Goal: Information Seeking & Learning: Learn about a topic

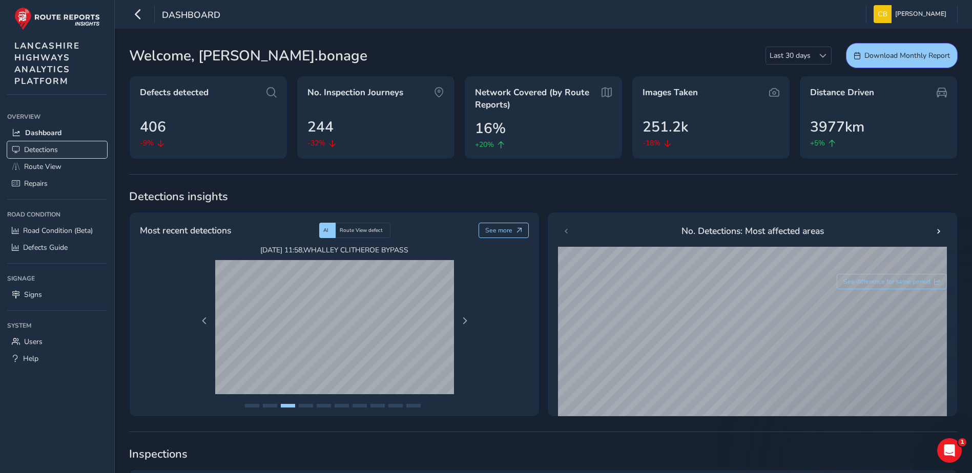
click at [57, 154] on span "Detections" at bounding box center [41, 150] width 34 height 10
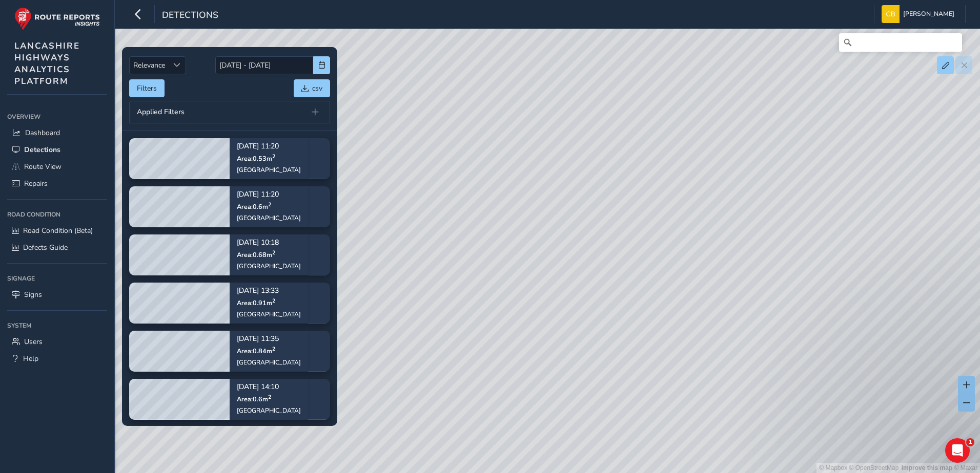
drag, startPoint x: 853, startPoint y: 228, endPoint x: 855, endPoint y: 260, distance: 32.3
click at [855, 260] on div "© Mapbox © OpenStreetMap Improve this map © Maxar" at bounding box center [490, 236] width 980 height 473
click at [321, 65] on span "button" at bounding box center [321, 64] width 7 height 7
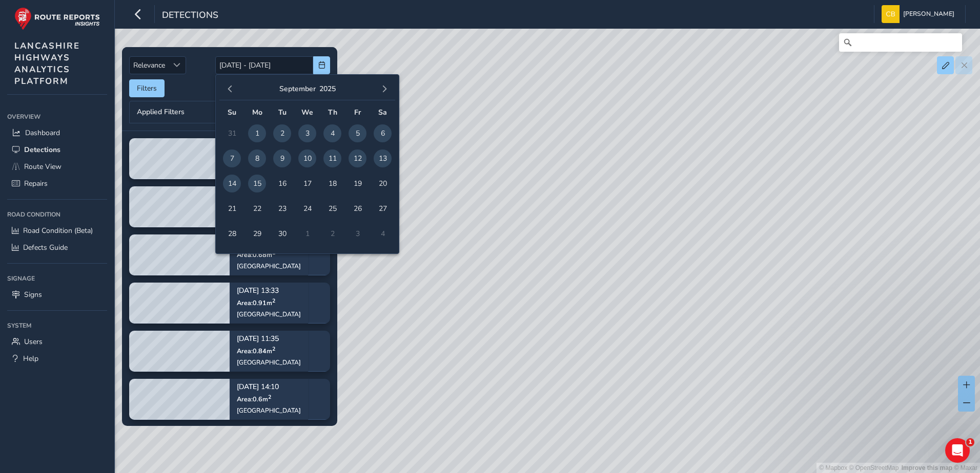
click at [188, 99] on div "Relevance Relevance [DATE] - [DATE] Filters csv Applied Filters" at bounding box center [229, 88] width 201 height 69
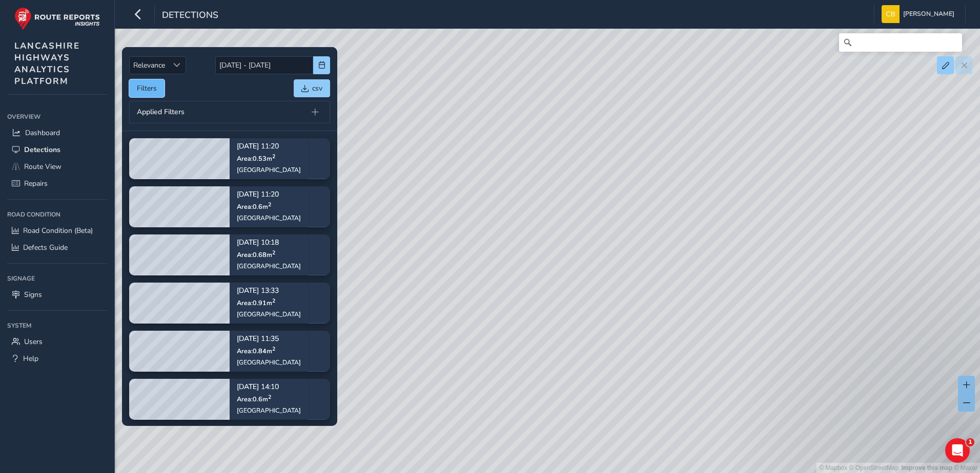
click at [152, 89] on button "Filters" at bounding box center [146, 88] width 35 height 18
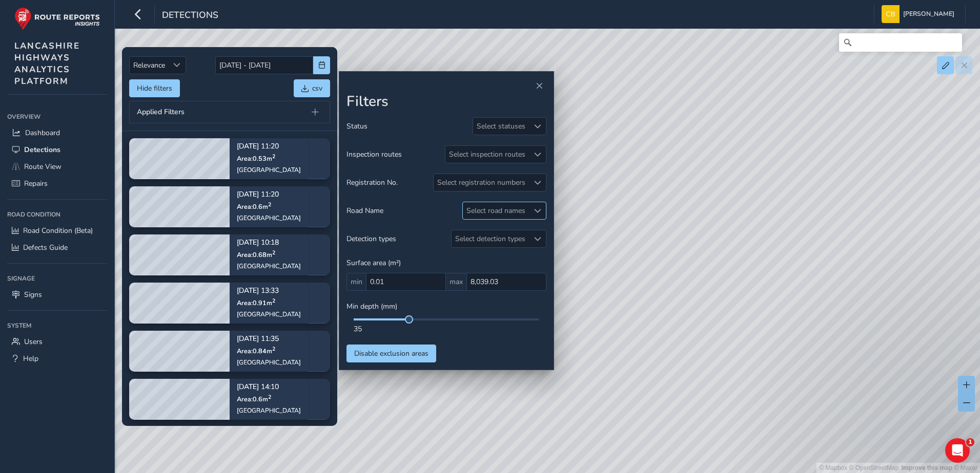
click at [516, 208] on div "Select road names" at bounding box center [496, 210] width 66 height 17
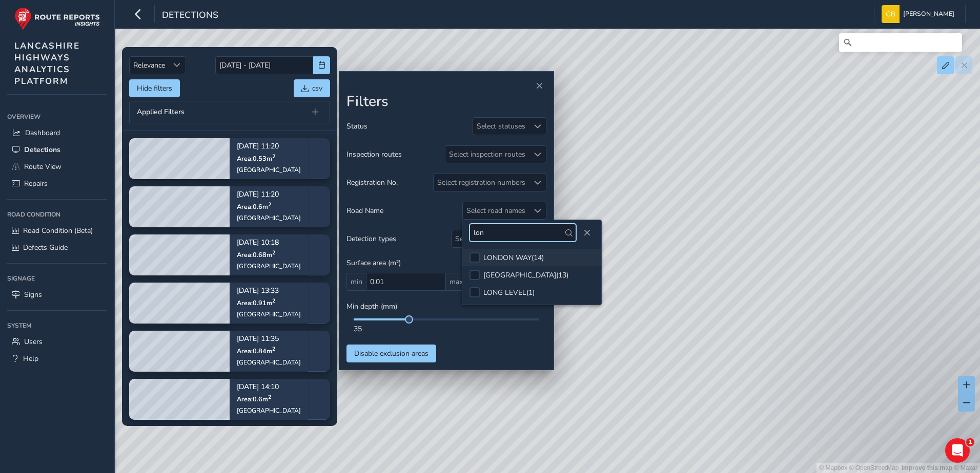
type input "lon"
click at [485, 259] on div "LONDON WAY ( 14 )" at bounding box center [513, 258] width 60 height 10
drag, startPoint x: 247, startPoint y: 97, endPoint x: 244, endPoint y: 89, distance: 8.8
click at [244, 89] on div "Relevance Relevance [DATE] - [DATE] Hide filters csv Applied Filters" at bounding box center [229, 88] width 201 height 69
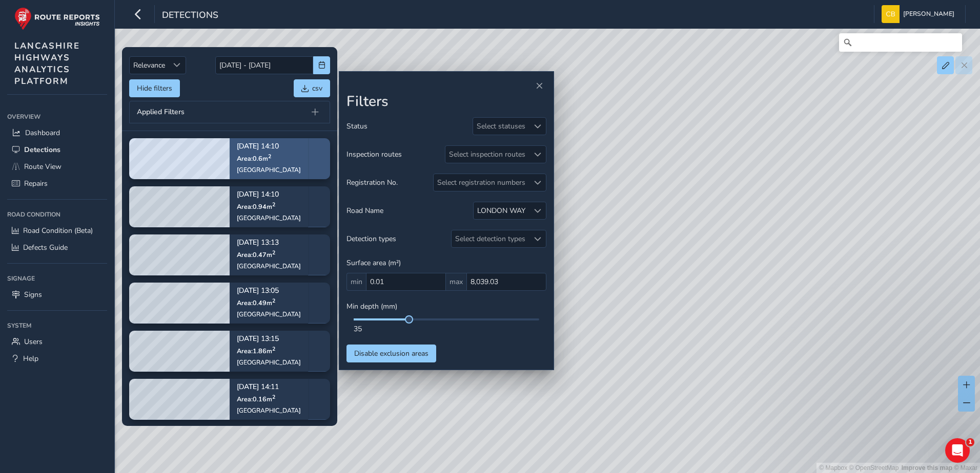
click at [263, 168] on div "[GEOGRAPHIC_DATA]" at bounding box center [269, 170] width 64 height 8
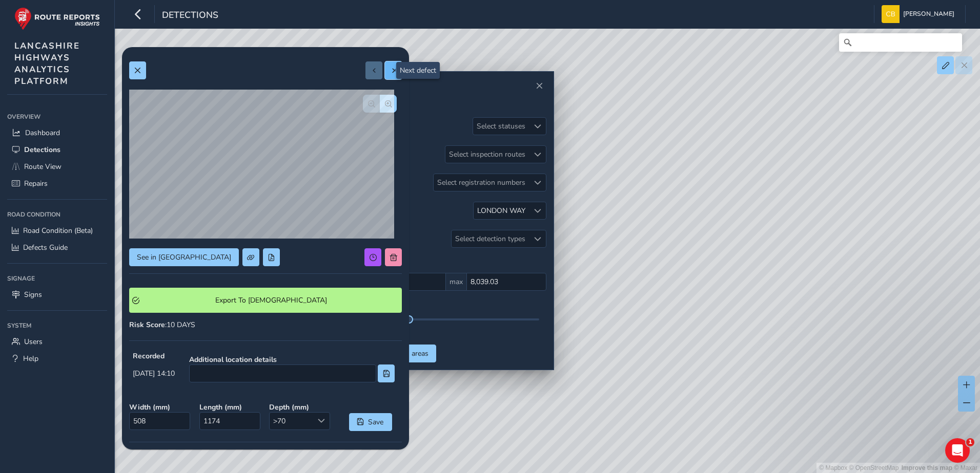
click at [385, 71] on button at bounding box center [393, 70] width 17 height 18
type input "742"
type input "1547"
click at [385, 79] on button at bounding box center [393, 70] width 17 height 18
type input "795"
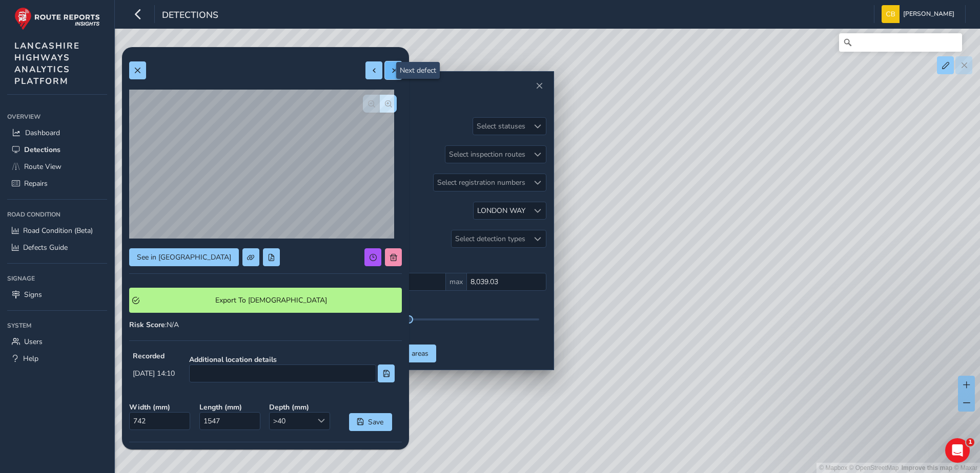
type input "1182"
click at [385, 71] on button at bounding box center [393, 70] width 17 height 18
type input "317"
type input "491"
click at [387, 78] on button at bounding box center [393, 70] width 17 height 18
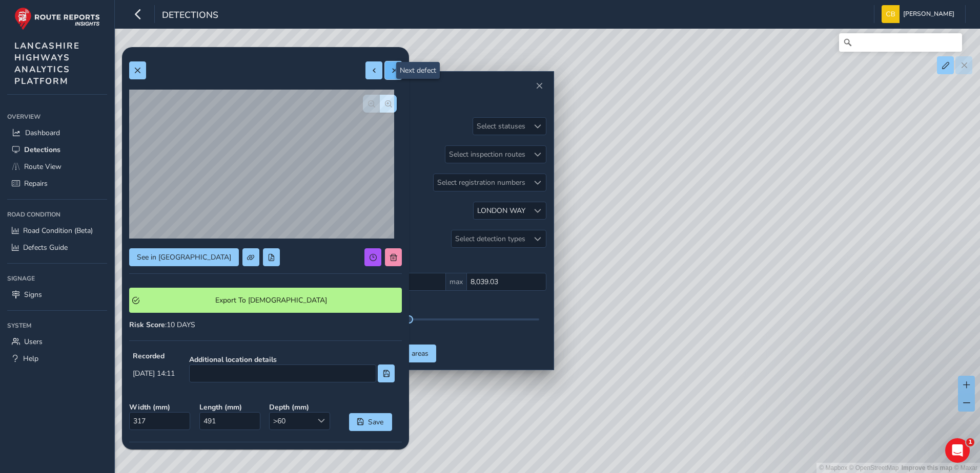
type input "424"
type input "1150"
click at [385, 78] on button at bounding box center [393, 70] width 17 height 18
type input "579"
type input "809"
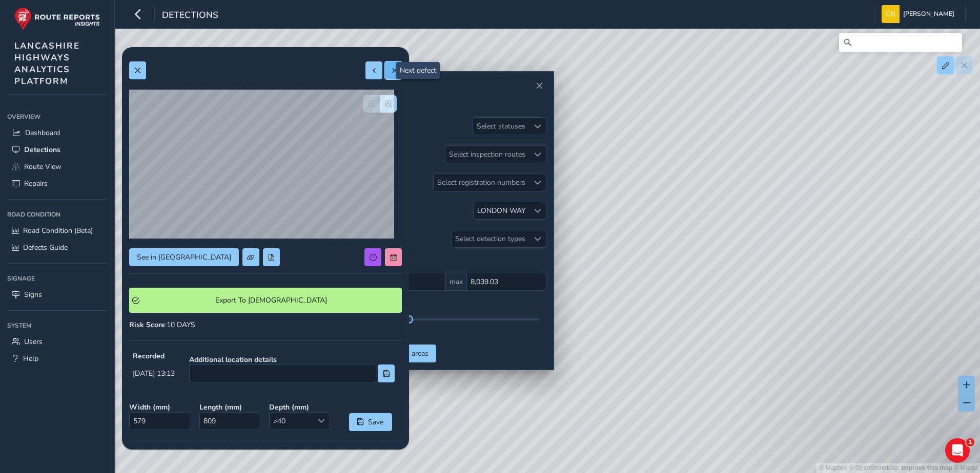
click at [385, 77] on button at bounding box center [393, 70] width 17 height 18
type input "689"
type input "2695"
click at [385, 107] on span "button" at bounding box center [388, 103] width 7 height 7
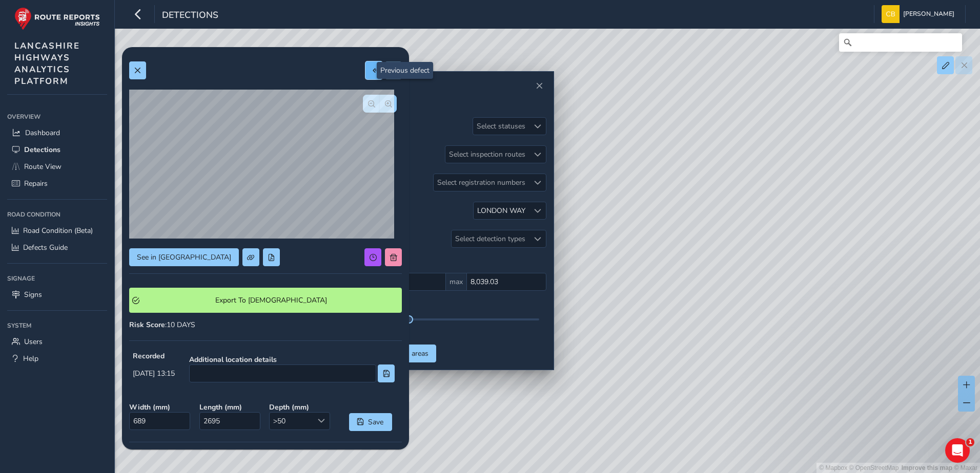
click at [370, 67] on span at bounding box center [373, 70] width 7 height 7
type input "579"
type input "809"
click at [365, 69] on button at bounding box center [373, 70] width 17 height 18
type input "424"
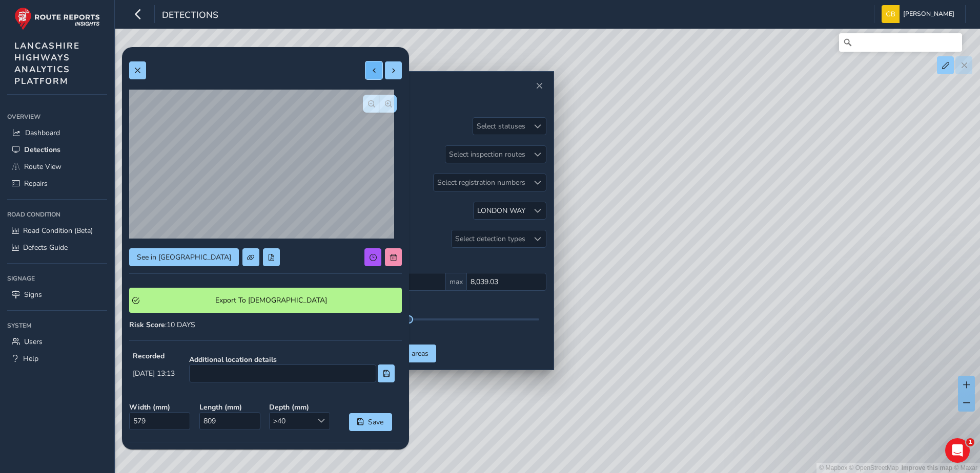
type input "1150"
click at [365, 69] on button at bounding box center [373, 70] width 17 height 18
type input "317"
type input "491"
click at [365, 69] on button at bounding box center [373, 70] width 17 height 18
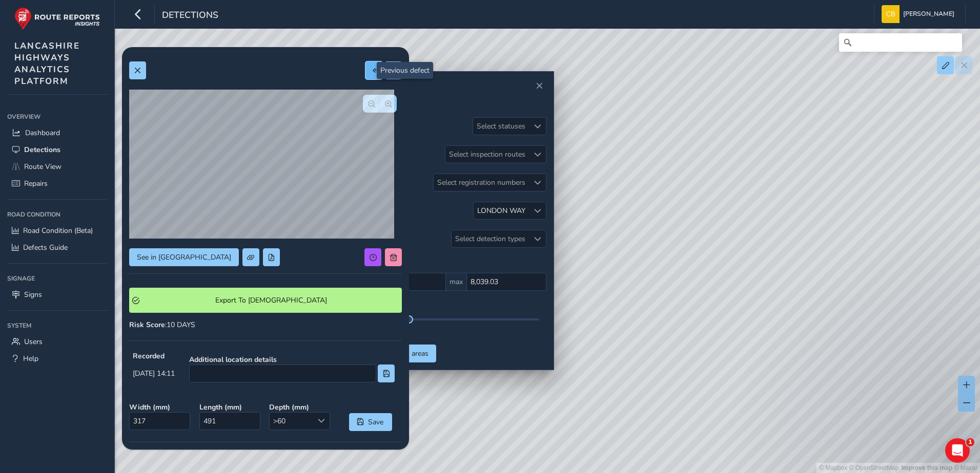
type input "795"
type input "1182"
click at [365, 69] on button at bounding box center [373, 70] width 17 height 18
type input "742"
type input "1547"
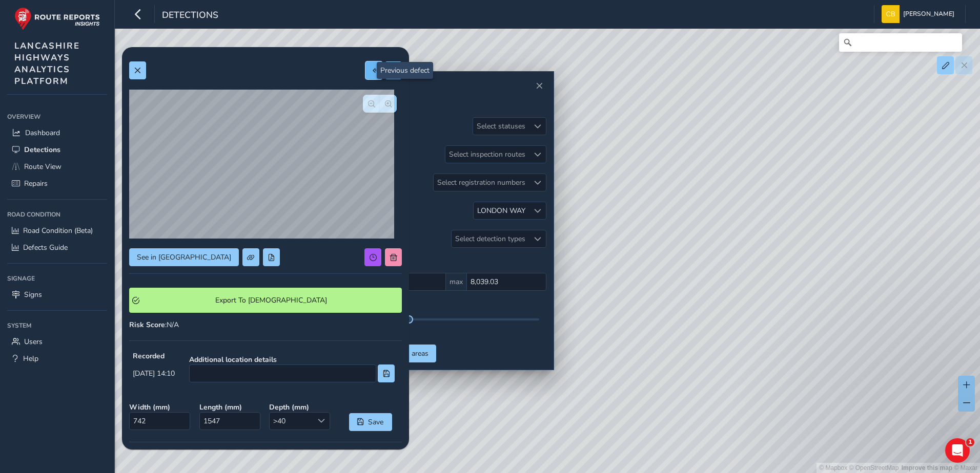
click at [365, 69] on button at bounding box center [373, 70] width 17 height 18
type input "508"
type input "1174"
click at [365, 69] on div at bounding box center [383, 70] width 36 height 18
click at [390, 71] on span at bounding box center [393, 70] width 7 height 7
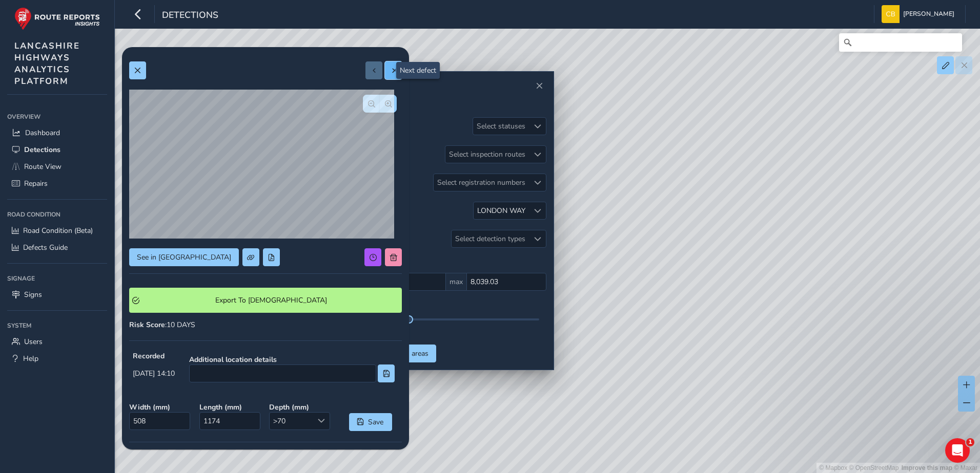
type input "742"
type input "1547"
click at [390, 71] on span at bounding box center [393, 70] width 7 height 7
type input "795"
type input "1182"
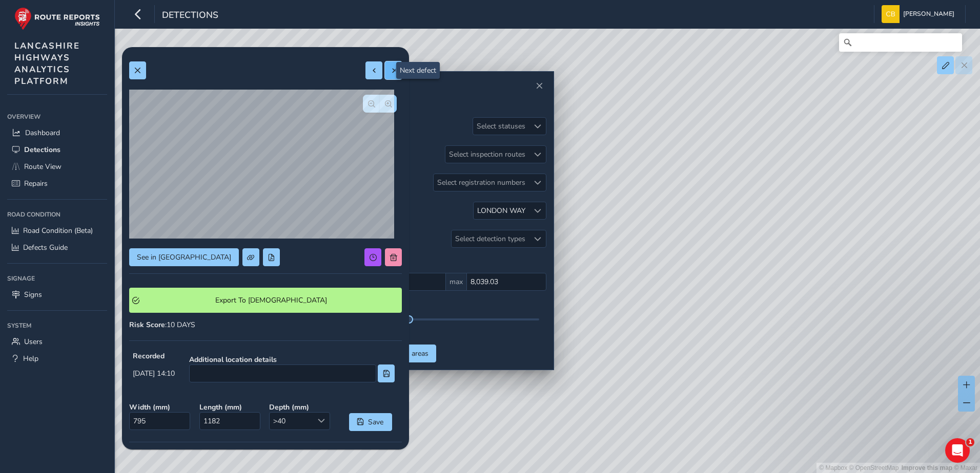
click at [390, 71] on span at bounding box center [393, 70] width 7 height 7
type input "317"
type input "491"
click at [385, 106] on span "button" at bounding box center [388, 103] width 7 height 7
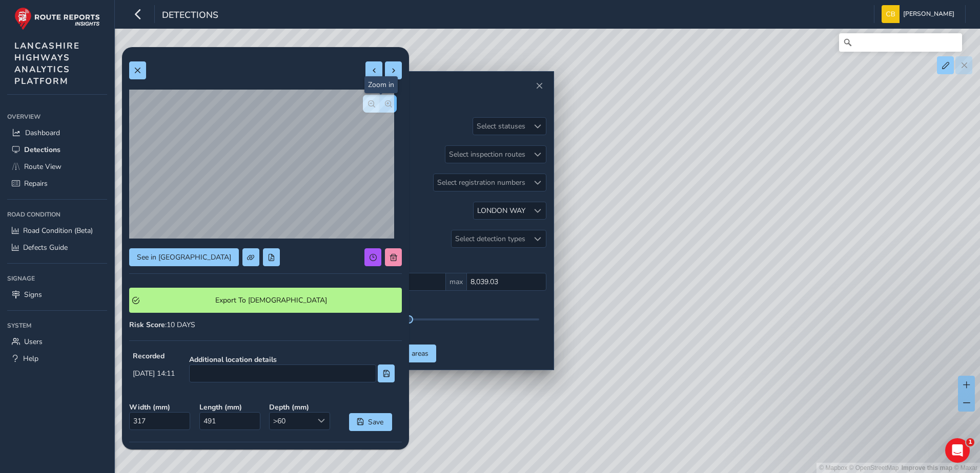
click at [385, 106] on span "button" at bounding box center [388, 103] width 7 height 7
click at [381, 106] on div at bounding box center [380, 104] width 34 height 18
click at [368, 106] on span "button" at bounding box center [371, 103] width 7 height 7
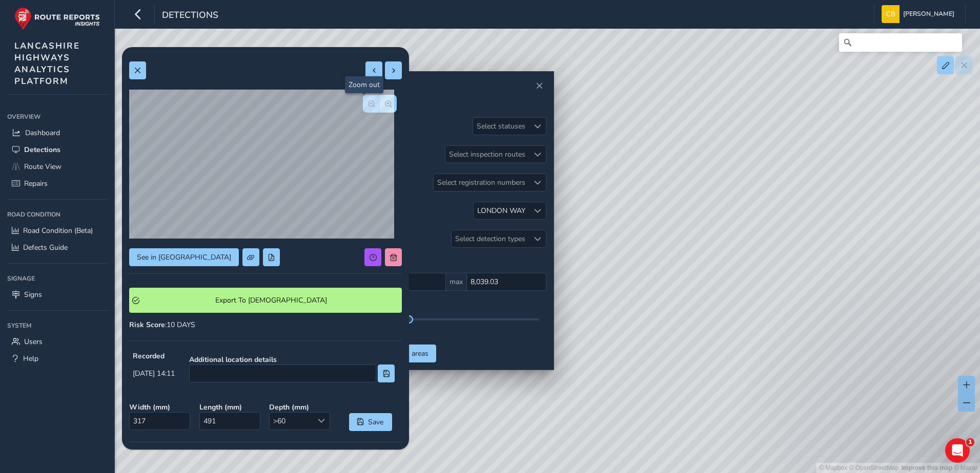
click at [368, 106] on span "button" at bounding box center [371, 103] width 7 height 7
click at [385, 75] on button at bounding box center [393, 70] width 17 height 18
type input "424"
type input "1150"
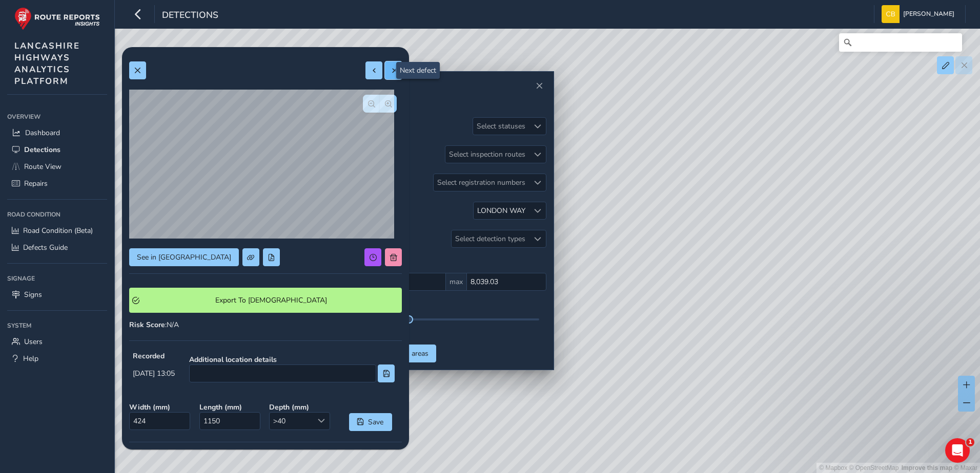
click at [385, 75] on button at bounding box center [393, 70] width 17 height 18
type input "579"
type input "809"
click at [385, 75] on button at bounding box center [393, 70] width 17 height 18
type input "689"
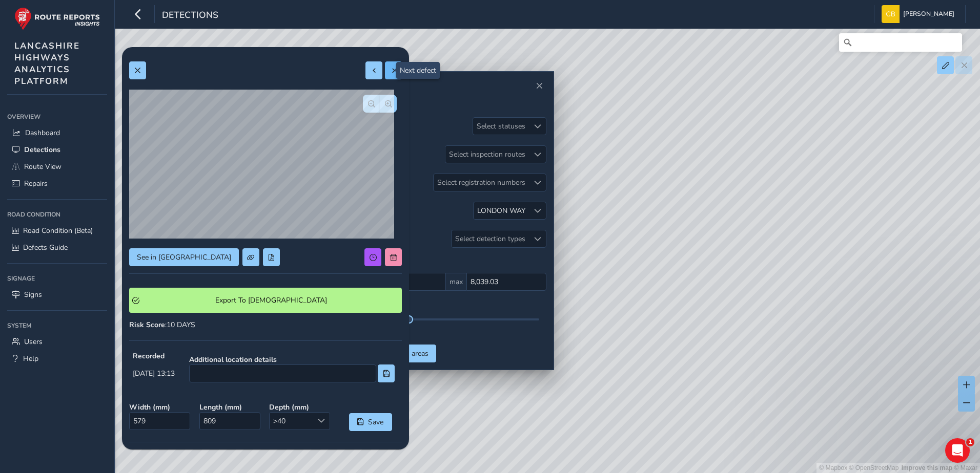
type input "2695"
click at [378, 75] on div at bounding box center [383, 70] width 36 height 18
click at [136, 76] on button at bounding box center [137, 70] width 17 height 18
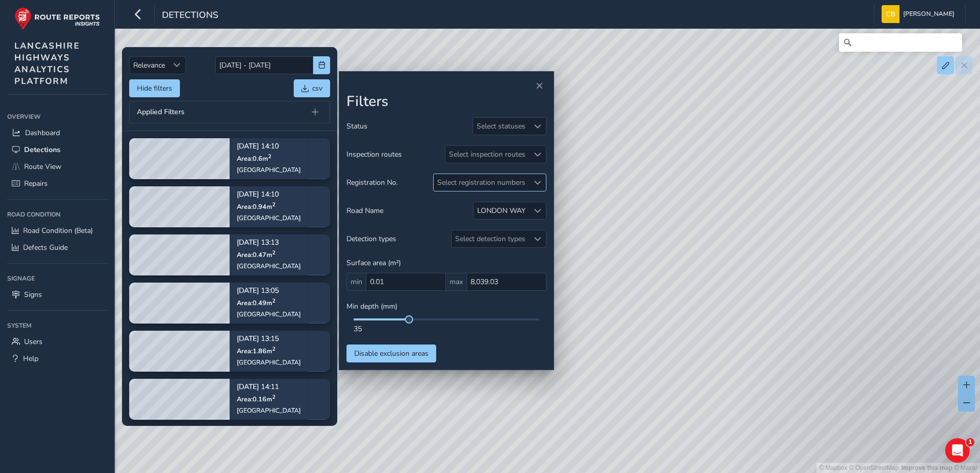
click at [530, 187] on div at bounding box center [537, 182] width 17 height 17
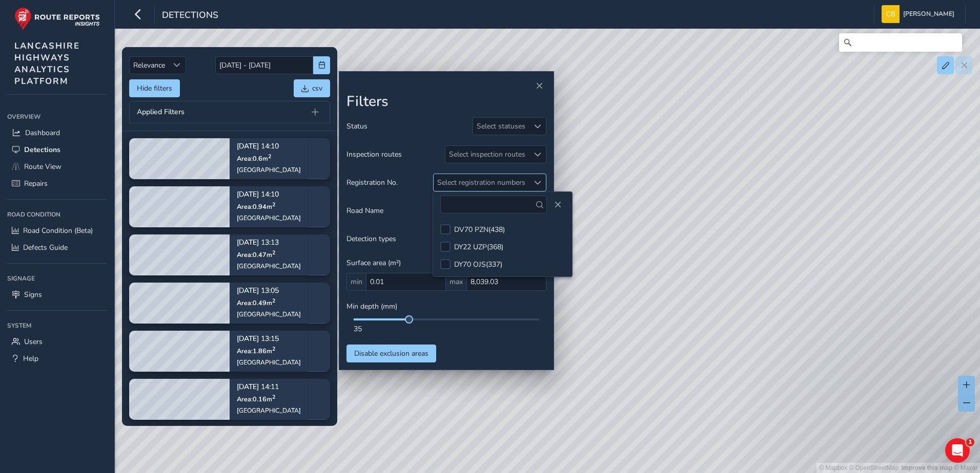
click at [533, 184] on div at bounding box center [537, 182] width 17 height 17
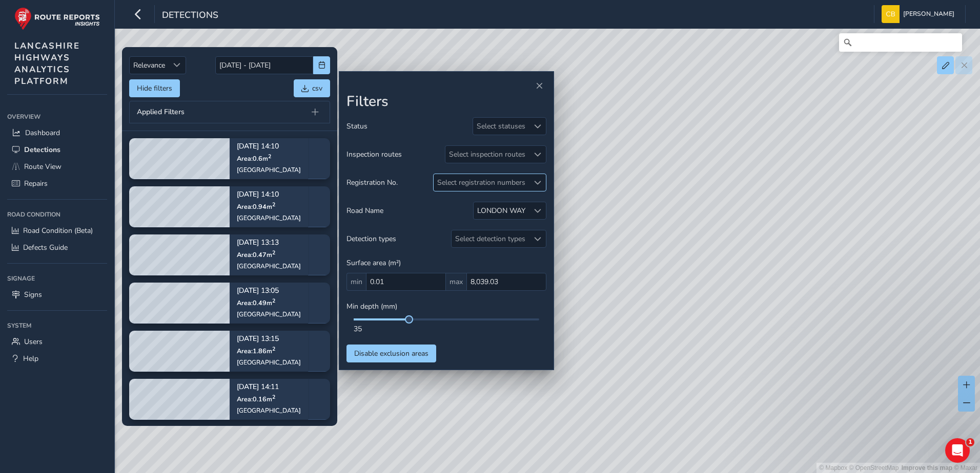
click at [544, 182] on div at bounding box center [537, 182] width 17 height 17
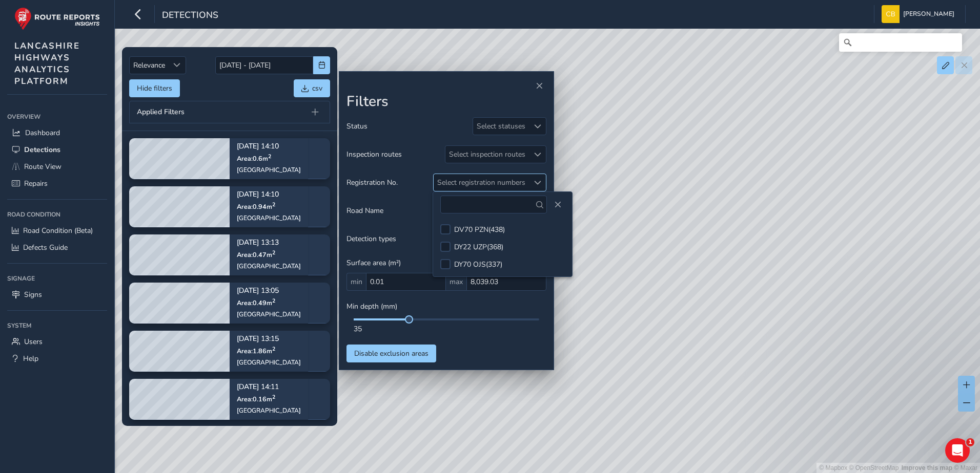
click at [544, 182] on div at bounding box center [537, 182] width 17 height 17
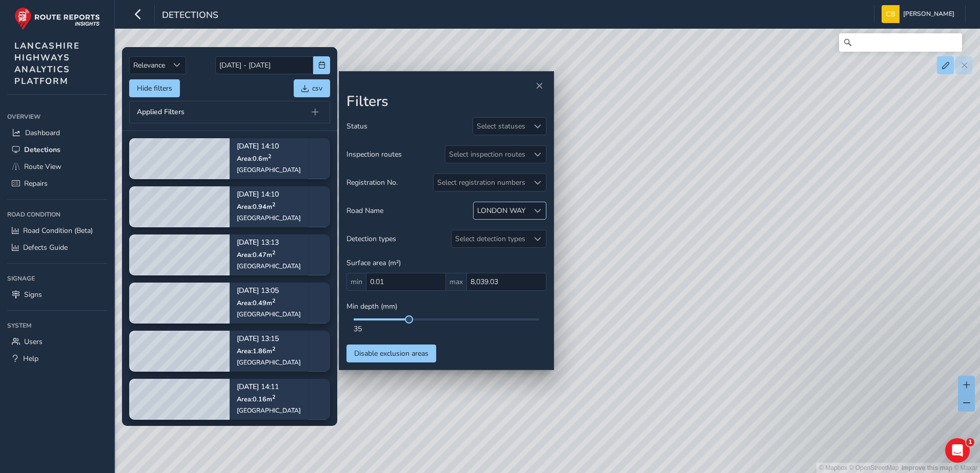
click at [540, 213] on span at bounding box center [537, 211] width 7 height 7
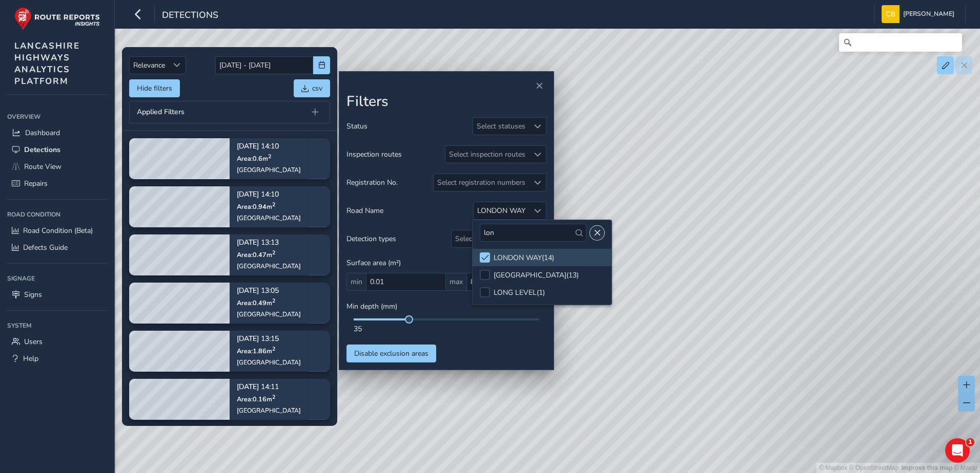
click at [590, 239] on button "Close" at bounding box center [597, 233] width 14 height 14
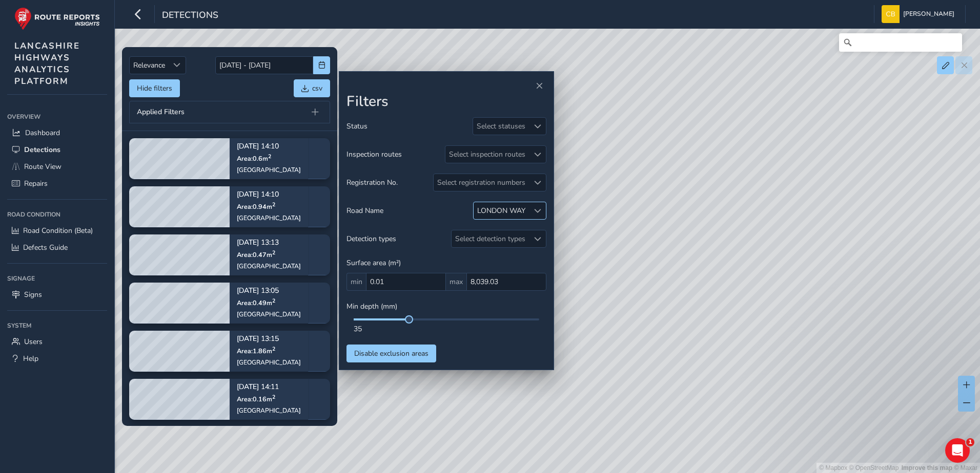
click at [535, 206] on div at bounding box center [537, 210] width 17 height 17
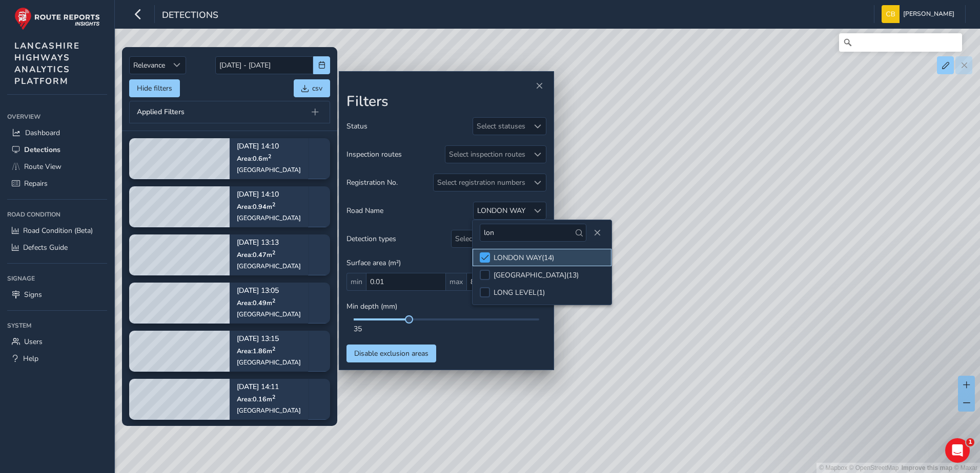
click at [486, 260] on span at bounding box center [485, 257] width 8 height 7
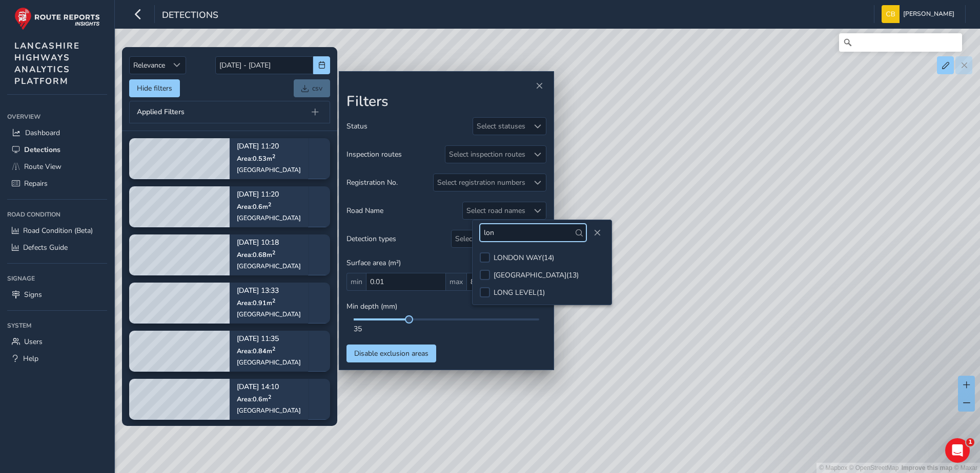
click at [518, 228] on input "lon" at bounding box center [533, 233] width 107 height 18
click at [517, 230] on input "lon" at bounding box center [533, 233] width 107 height 18
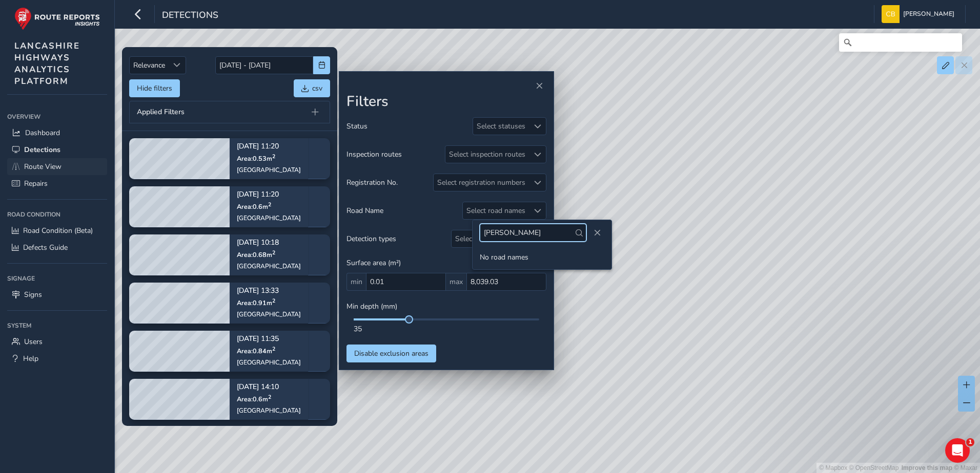
type input "[PERSON_NAME]"
drag, startPoint x: 48, startPoint y: 165, endPoint x: 61, endPoint y: 166, distance: 13.3
click at [48, 165] on span "Route View" at bounding box center [42, 167] width 37 height 10
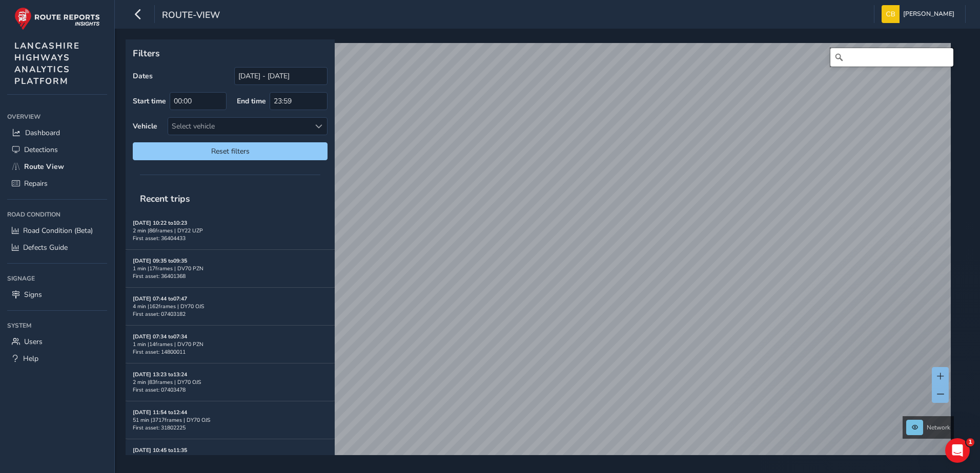
click at [876, 59] on input "Search" at bounding box center [891, 57] width 123 height 18
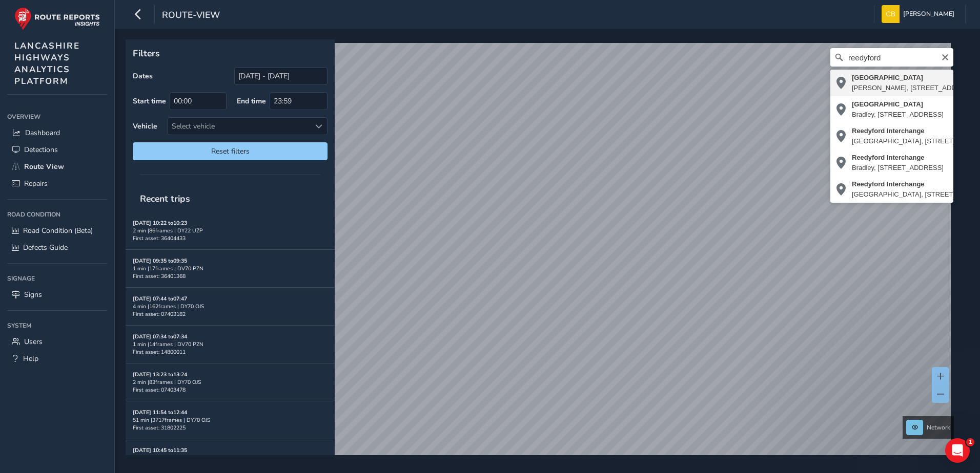
type input "[STREET_ADDRESS]"
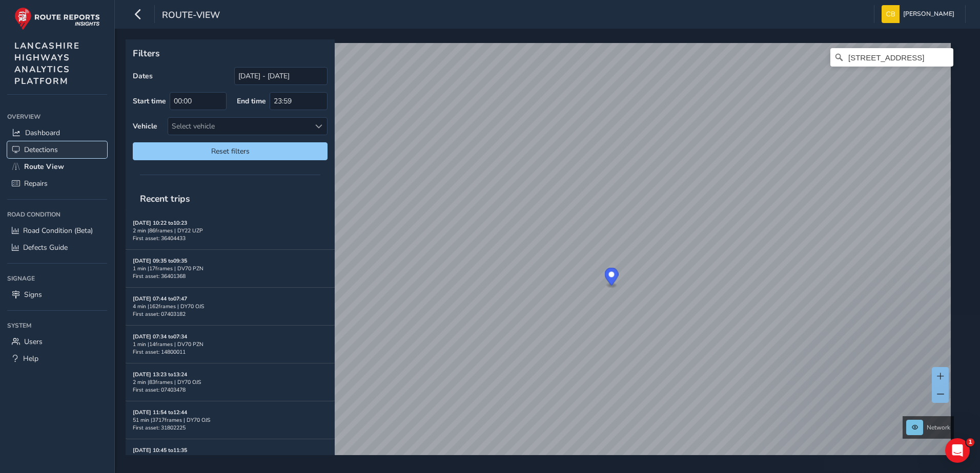
click at [57, 148] on span "Detections" at bounding box center [41, 150] width 34 height 10
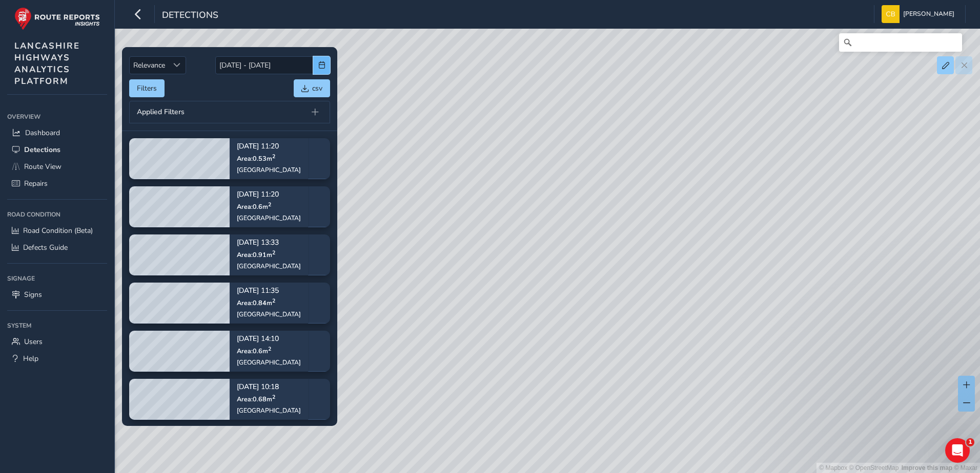
click at [320, 65] on span "button" at bounding box center [321, 64] width 7 height 7
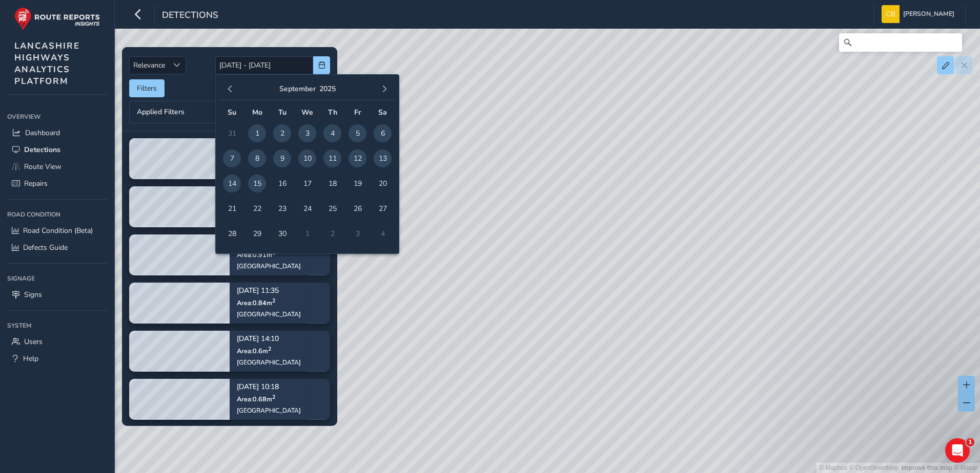
click at [199, 90] on div "Filters csv" at bounding box center [229, 88] width 201 height 18
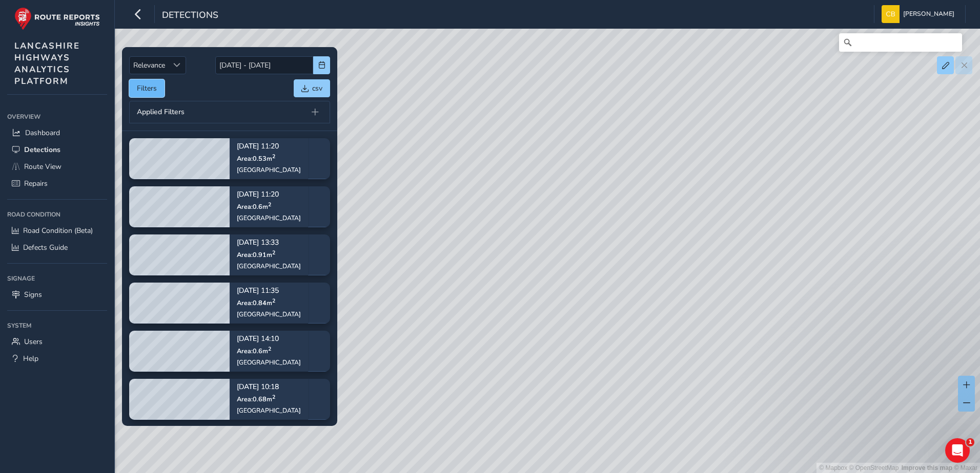
click at [137, 86] on button "Filters" at bounding box center [146, 88] width 35 height 18
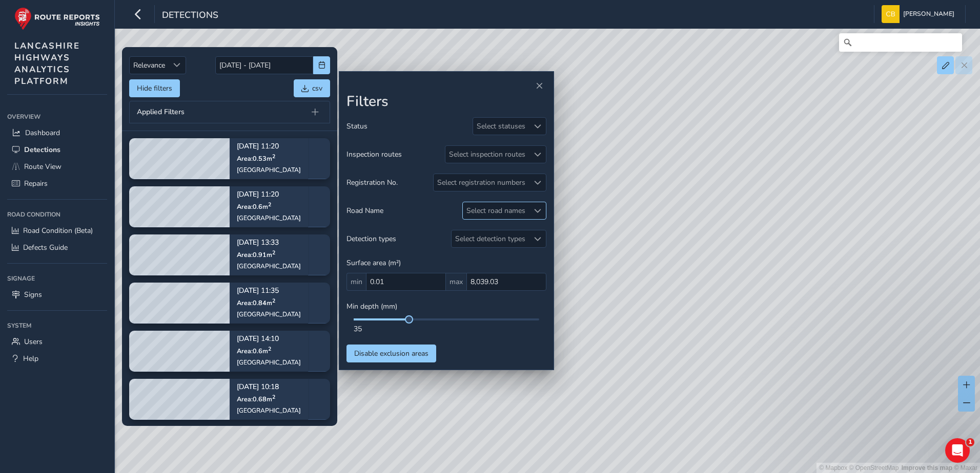
click at [541, 215] on div at bounding box center [537, 210] width 17 height 17
type input "[PERSON_NAME]"
click at [530, 255] on div "[GEOGRAPHIC_DATA] ( 1 )" at bounding box center [523, 258] width 81 height 10
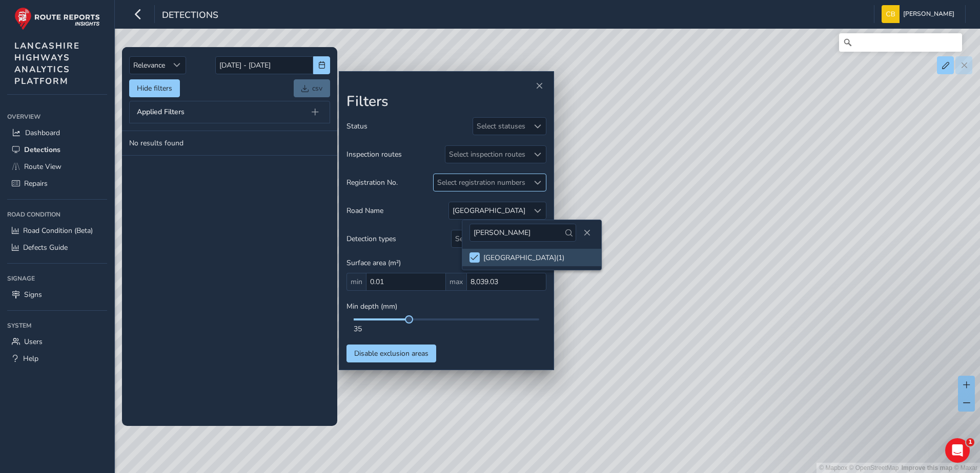
click at [516, 178] on div "Select registration numbers" at bounding box center [480, 182] width 95 height 17
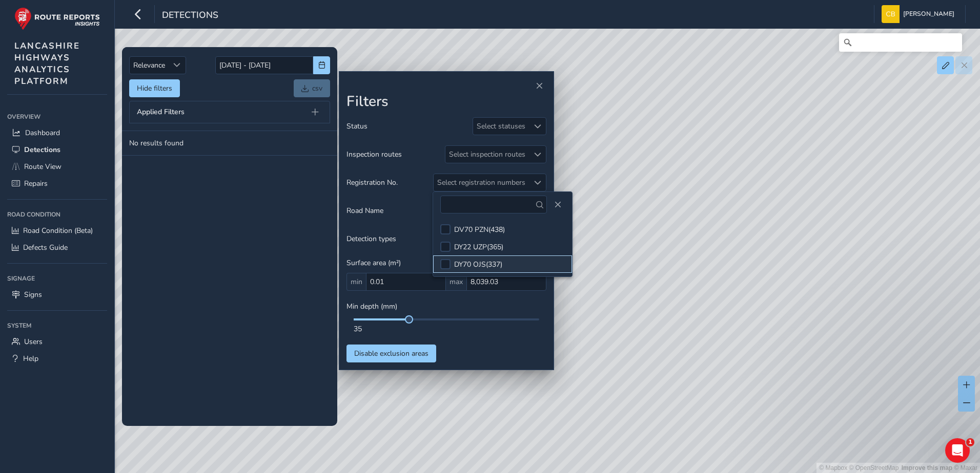
click at [470, 260] on div "DY70 OJS ( 337 )" at bounding box center [478, 265] width 48 height 10
click at [271, 246] on tbody "No results found" at bounding box center [229, 278] width 215 height 295
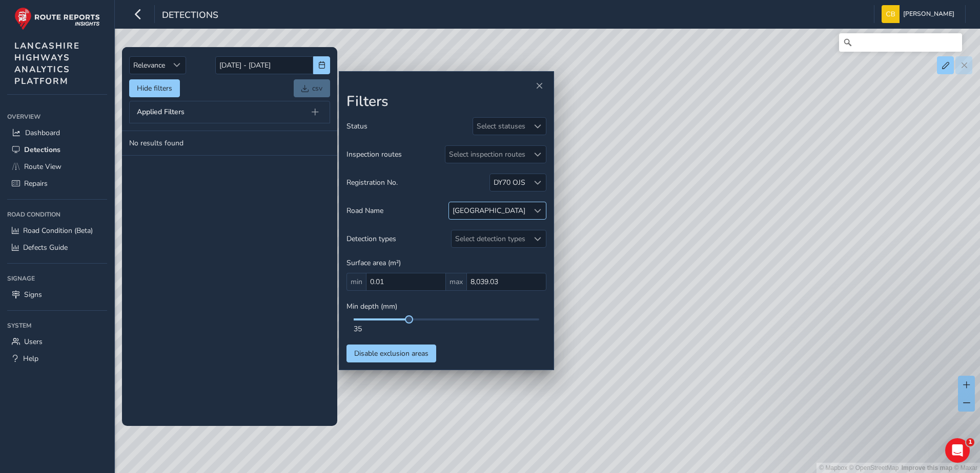
click at [536, 210] on span at bounding box center [537, 211] width 7 height 7
click at [536, 209] on span at bounding box center [537, 211] width 7 height 7
click at [42, 162] on span "Route View" at bounding box center [42, 167] width 37 height 10
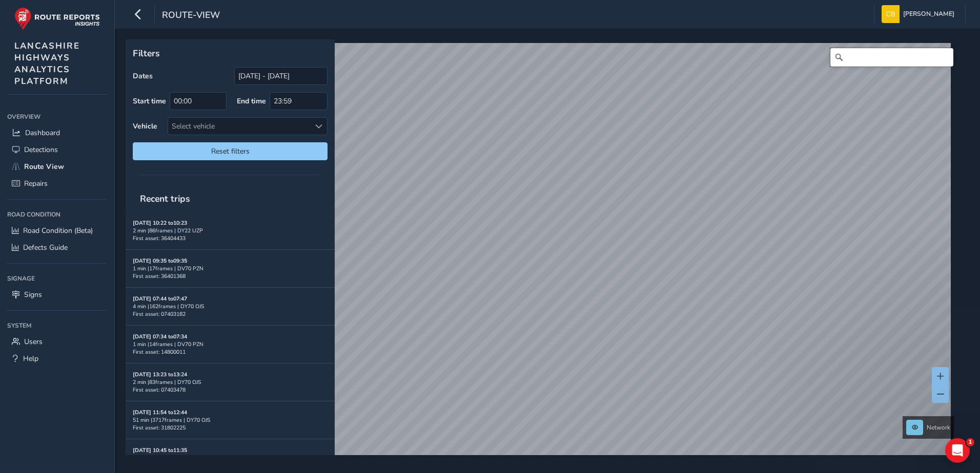
click at [858, 52] on input "Search" at bounding box center [891, 57] width 123 height 18
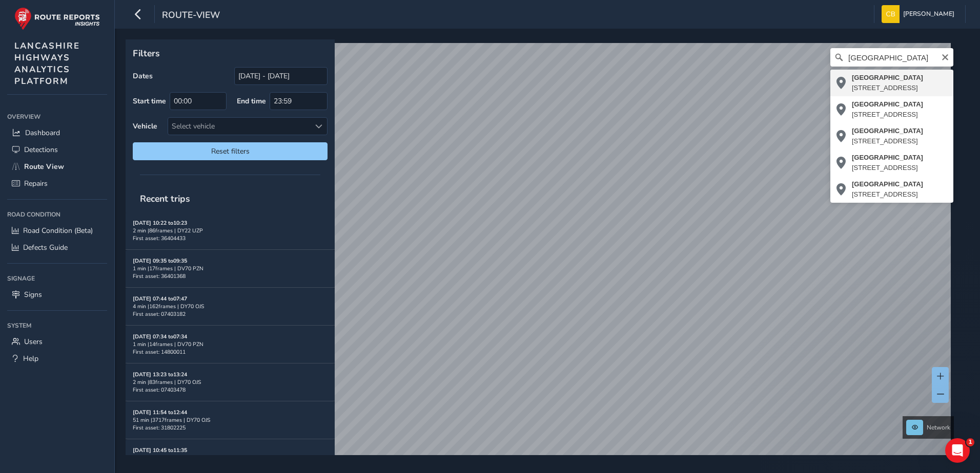
type input "[STREET_ADDRESS]"
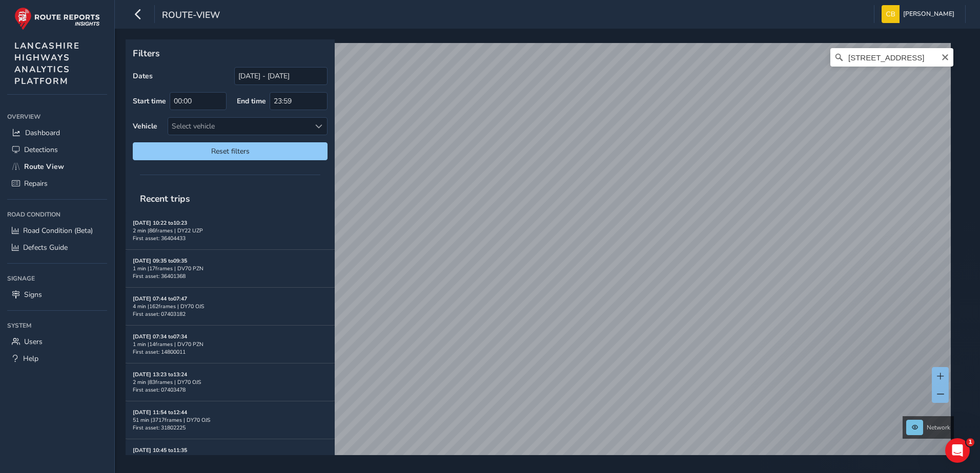
click at [941, 58] on icon "Clear" at bounding box center [945, 57] width 8 height 8
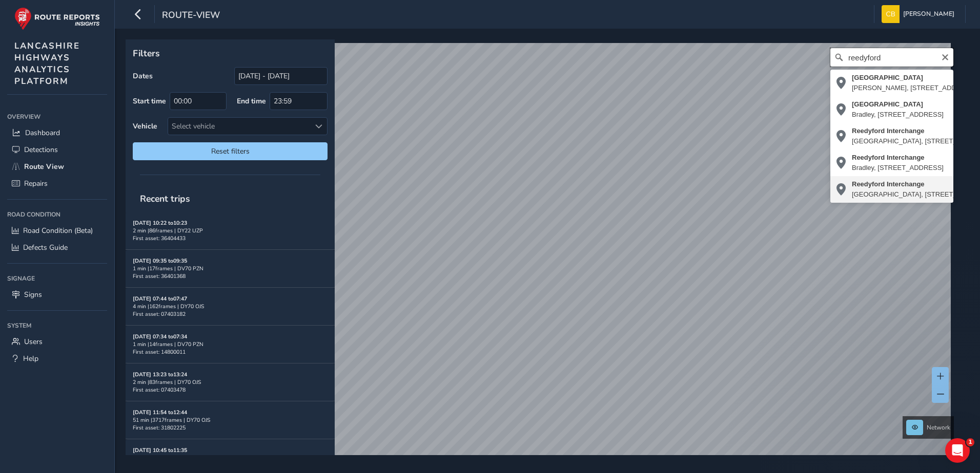
type input "reedyford"
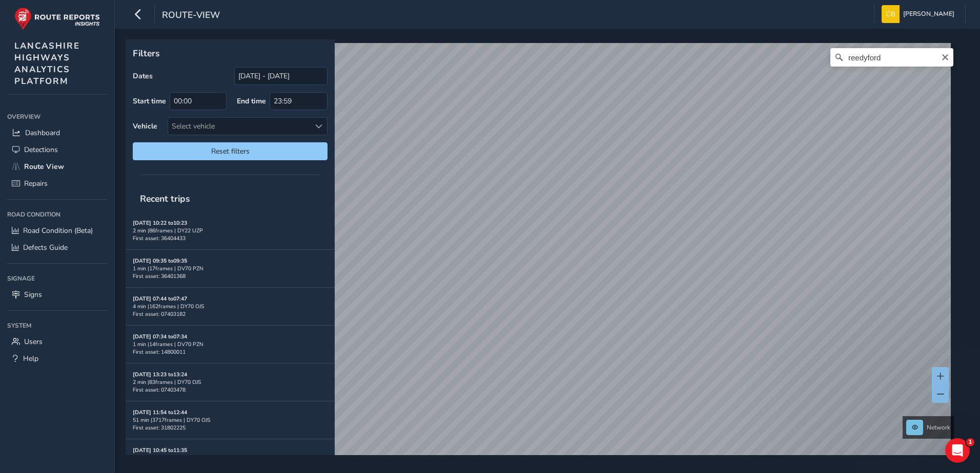
click at [942, 58] on icon "Clear" at bounding box center [945, 57] width 6 height 6
click at [45, 154] on span "Detections" at bounding box center [41, 150] width 34 height 10
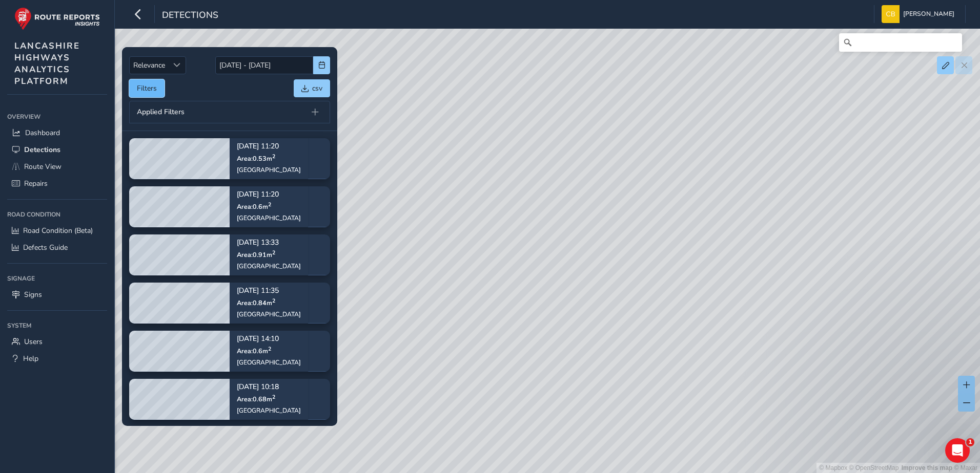
click at [150, 82] on button "Filters" at bounding box center [146, 88] width 35 height 18
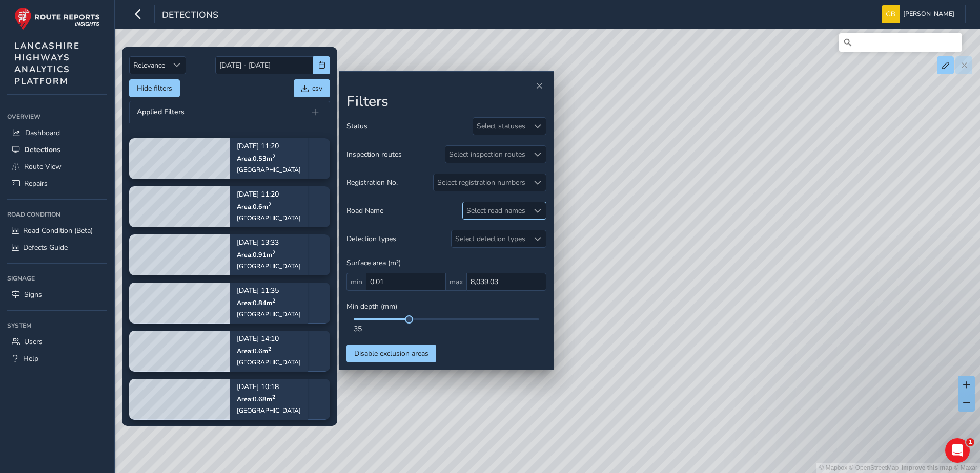
click at [531, 212] on div at bounding box center [537, 210] width 17 height 17
type input "gis"
click at [498, 265] on li "[GEOGRAPHIC_DATA] ( 21 )" at bounding box center [531, 257] width 139 height 17
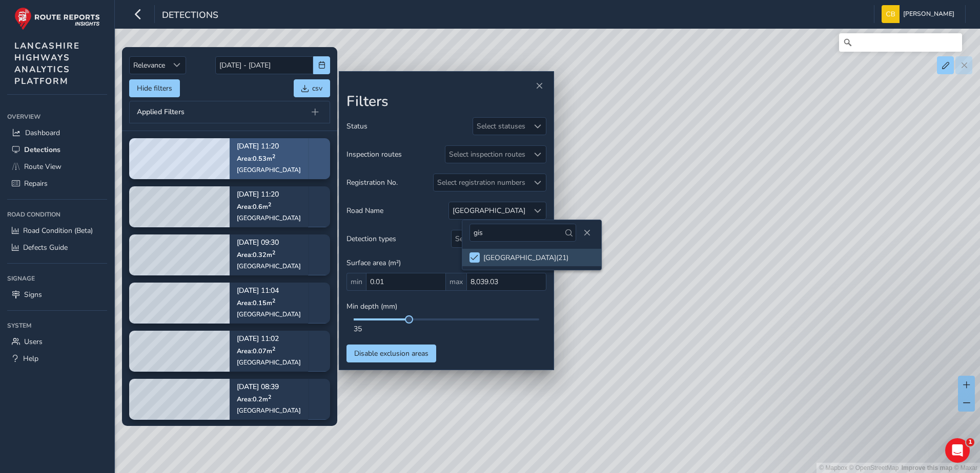
drag, startPoint x: 245, startPoint y: 118, endPoint x: 256, endPoint y: 154, distance: 37.6
click at [245, 118] on div "Applied Filters" at bounding box center [229, 112] width 201 height 23
click at [258, 160] on span "Area: 0.53 m 2" at bounding box center [256, 158] width 38 height 9
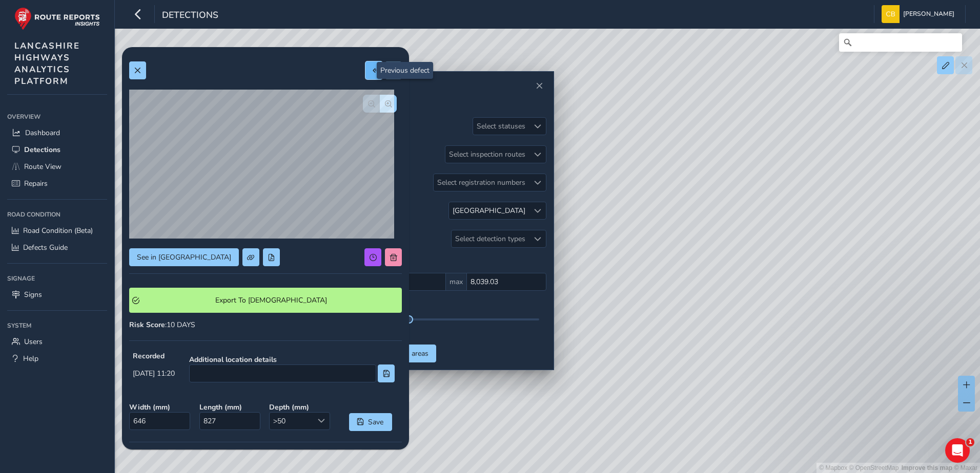
click at [365, 73] on button at bounding box center [373, 70] width 17 height 18
type input "564"
type input "1057"
click at [365, 68] on button at bounding box center [373, 70] width 17 height 18
type input "359"
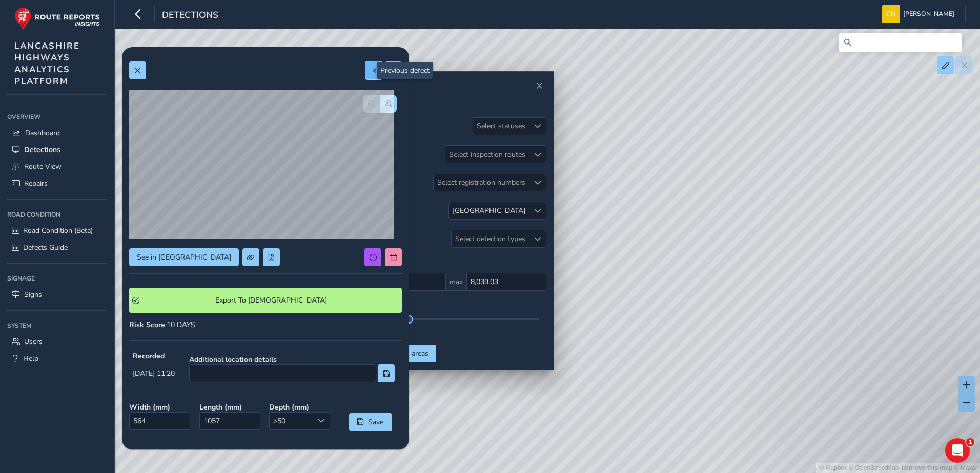
type input "421"
click at [370, 68] on span at bounding box center [373, 70] width 7 height 7
type input "241"
type input "292"
click at [365, 77] on button at bounding box center [373, 70] width 17 height 18
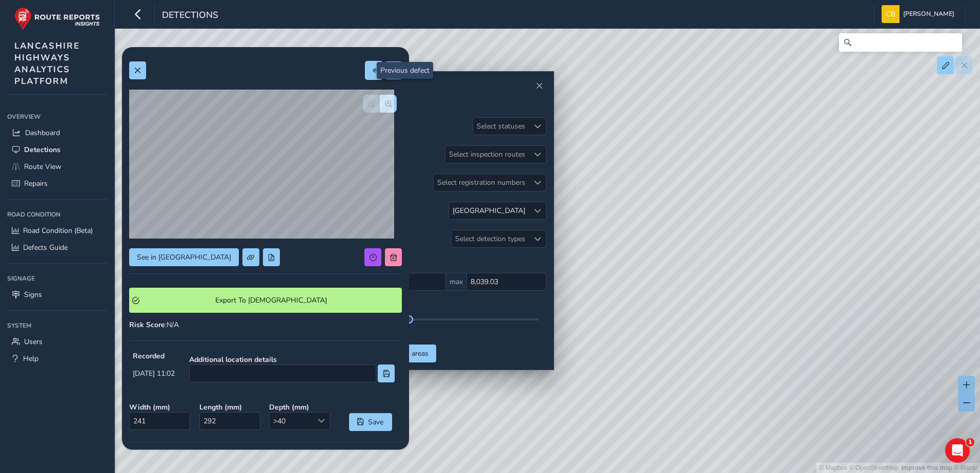
type input "424"
type input "744"
click at [359, 80] on div "See in Route View Export To Symology Risk Score : N/A Recorded [DATE] 09:30 Add…" at bounding box center [265, 316] width 273 height 525
click at [365, 75] on button at bounding box center [373, 70] width 17 height 18
type input "302"
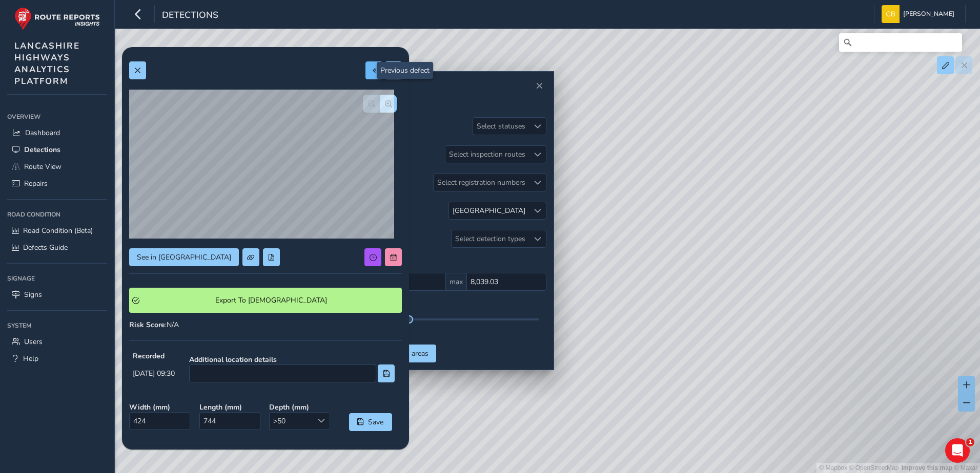
type input "650"
click at [390, 70] on span at bounding box center [393, 70] width 7 height 7
type input "424"
type input "744"
click at [385, 74] on button at bounding box center [393, 70] width 17 height 18
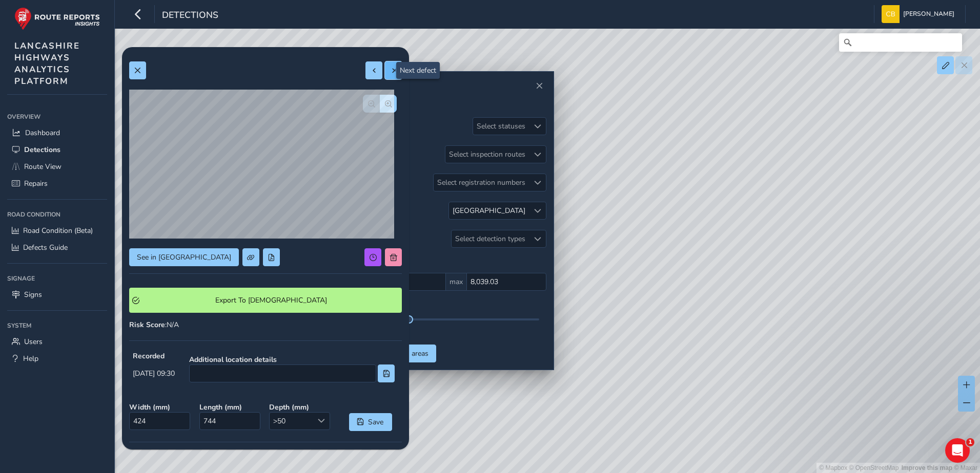
type input "241"
type input "292"
click at [391, 77] on button at bounding box center [393, 70] width 17 height 18
type input "359"
type input "421"
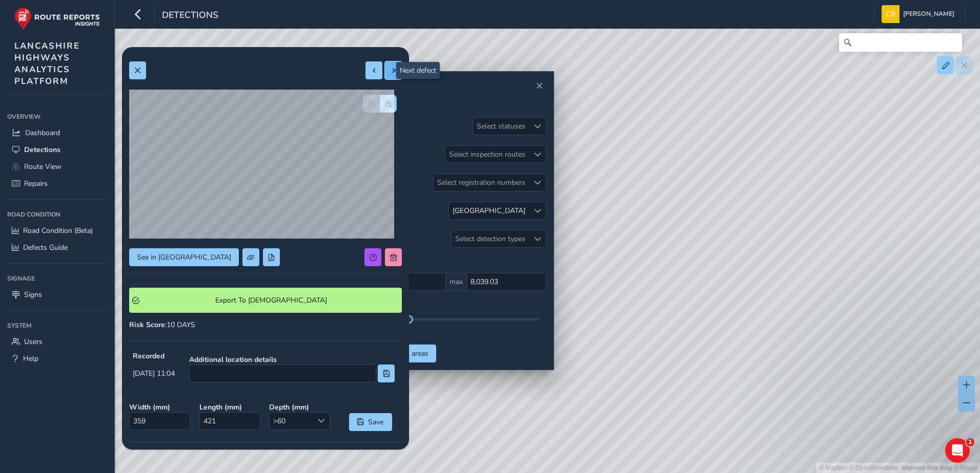
click at [390, 69] on span at bounding box center [393, 70] width 7 height 7
type input "564"
type input "1057"
click at [387, 76] on button at bounding box center [393, 70] width 17 height 18
type input "646"
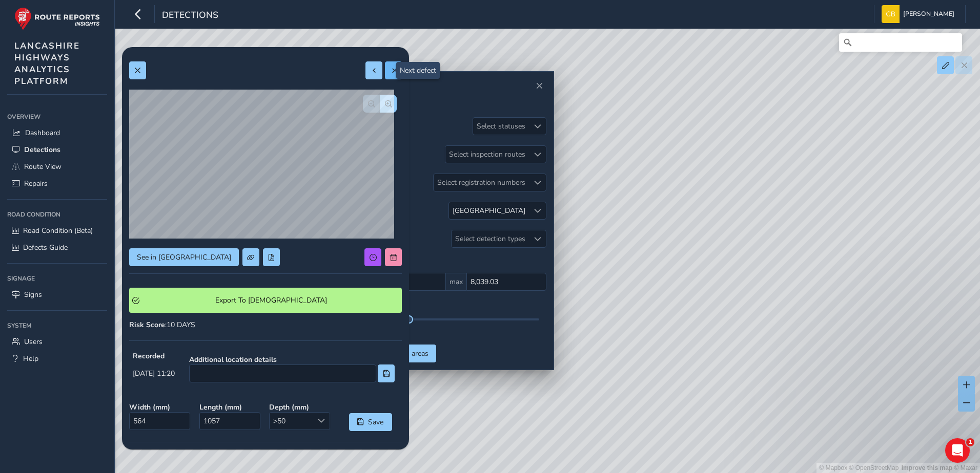
type input "827"
click at [371, 72] on button at bounding box center [373, 70] width 17 height 18
type input "564"
type input "1057"
click at [371, 72] on button at bounding box center [373, 70] width 17 height 18
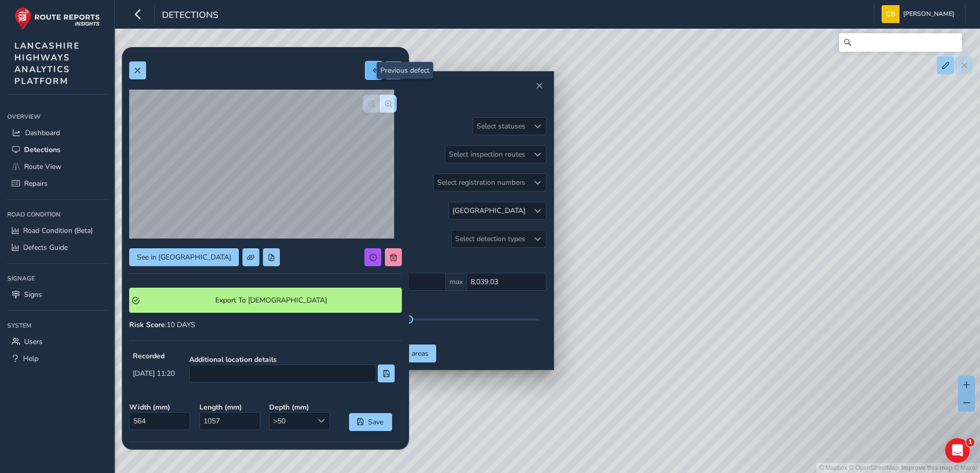
type input "359"
type input "421"
click at [385, 99] on button "button" at bounding box center [388, 104] width 17 height 18
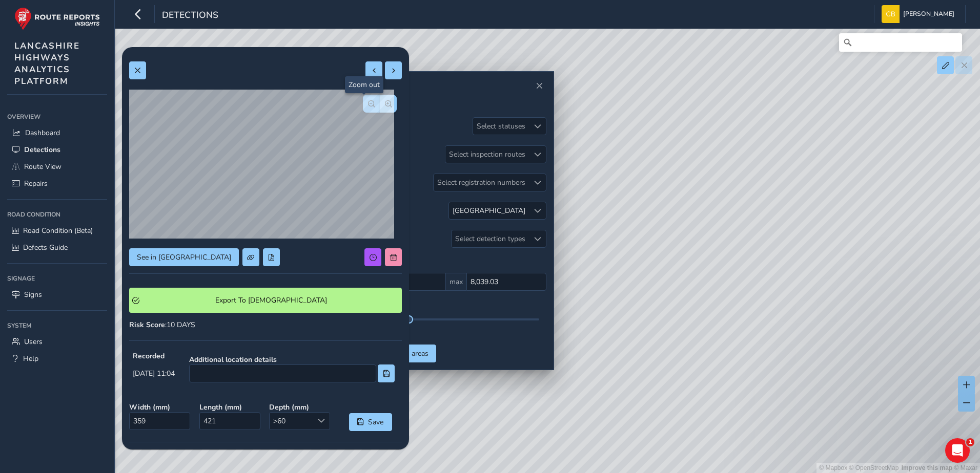
click at [368, 105] on span "button" at bounding box center [371, 103] width 7 height 7
click at [366, 105] on div at bounding box center [380, 104] width 34 height 18
click at [370, 69] on span at bounding box center [373, 70] width 7 height 7
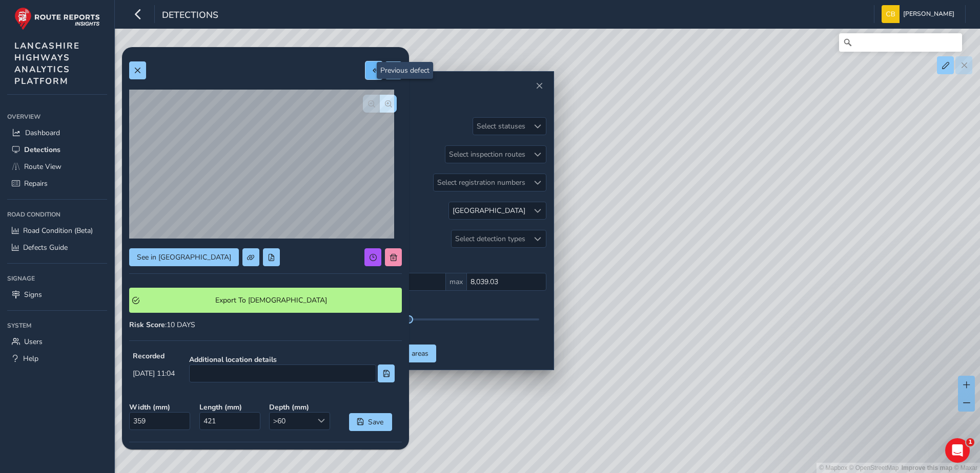
type input "241"
type input "292"
click at [385, 107] on span "button" at bounding box center [388, 103] width 7 height 7
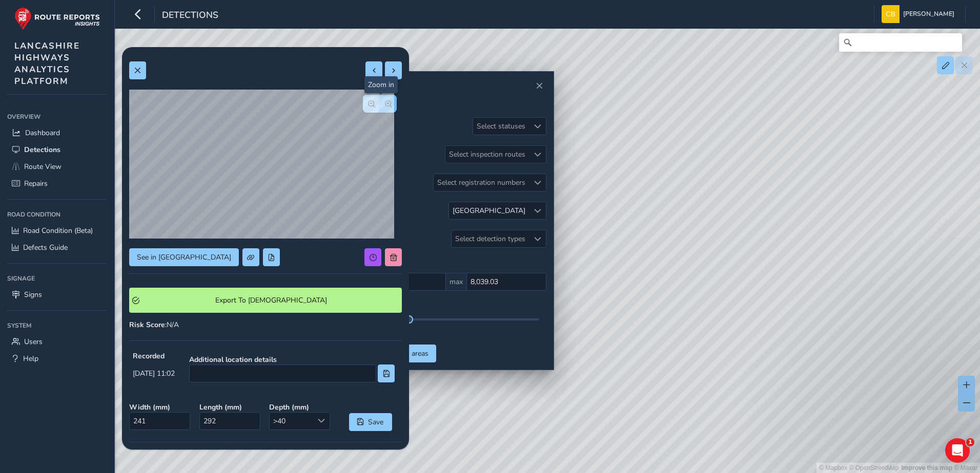
click at [385, 107] on span "button" at bounding box center [388, 103] width 7 height 7
click at [368, 105] on span "button" at bounding box center [371, 103] width 7 height 7
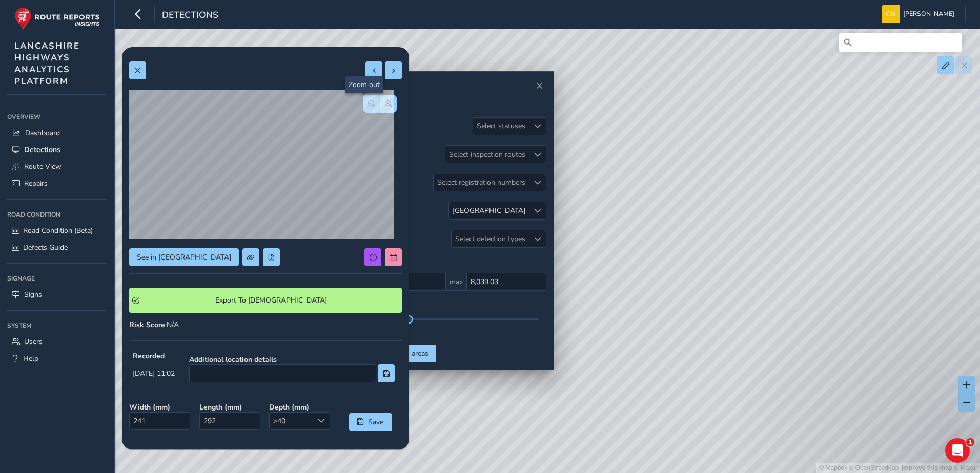
click at [368, 105] on span "button" at bounding box center [371, 103] width 7 height 7
click at [365, 77] on button at bounding box center [373, 70] width 17 height 18
type input "424"
type input "744"
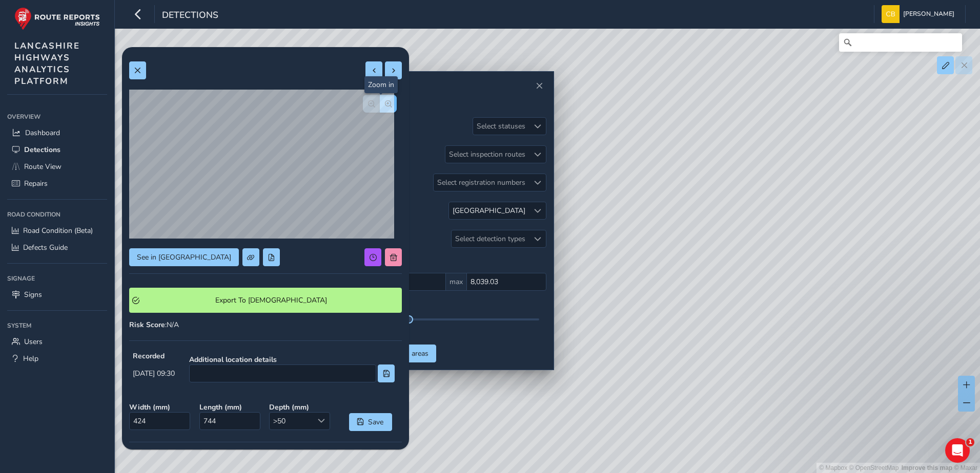
click at [385, 102] on span "button" at bounding box center [388, 103] width 7 height 7
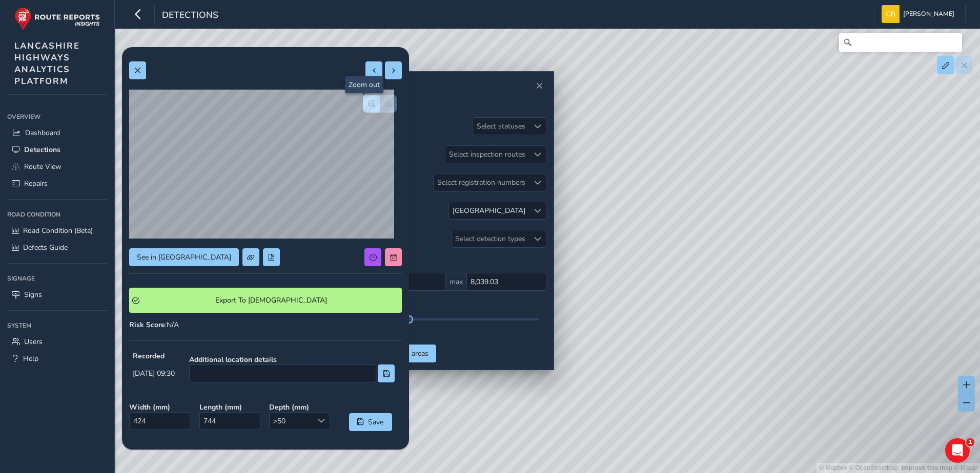
click at [368, 107] on span "button" at bounding box center [371, 103] width 7 height 7
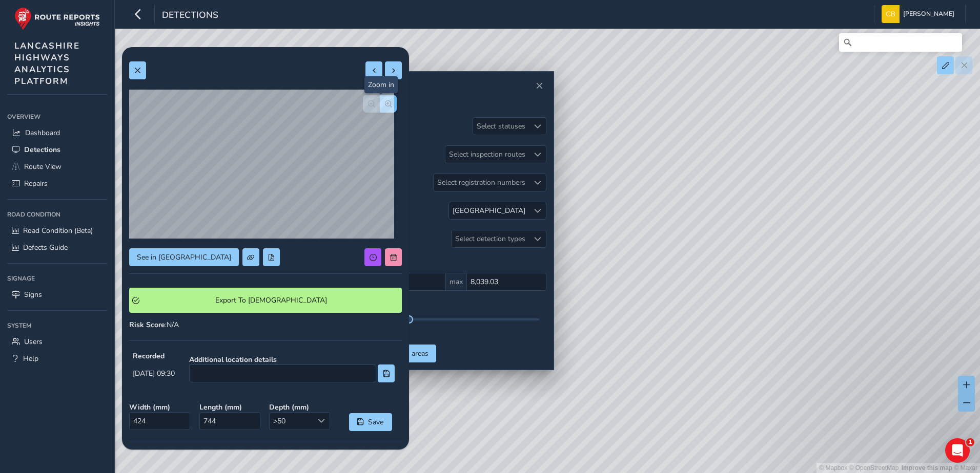
click at [382, 111] on button "button" at bounding box center [388, 104] width 17 height 18
click at [363, 102] on button "button" at bounding box center [371, 104] width 17 height 18
drag, startPoint x: 631, startPoint y: 221, endPoint x: 816, endPoint y: 250, distance: 187.6
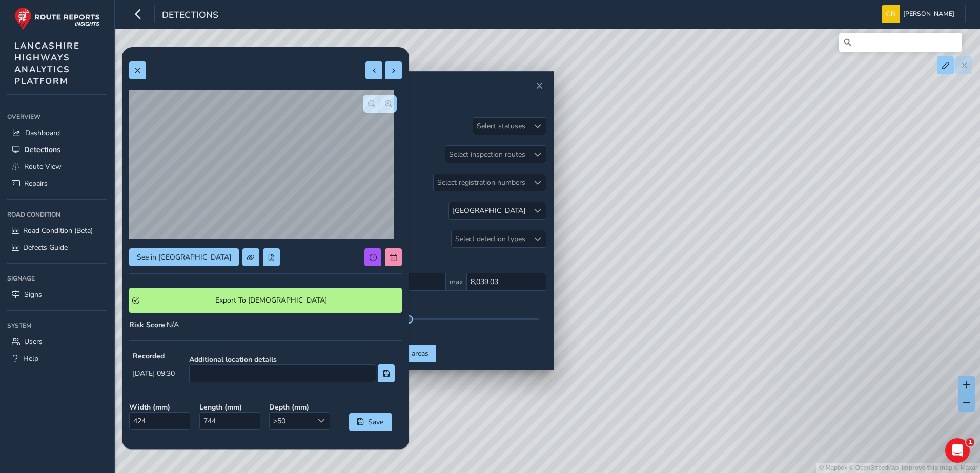
click at [816, 250] on div "© Mapbox © OpenStreetMap Improve this map © Maxar" at bounding box center [490, 236] width 980 height 473
drag, startPoint x: 772, startPoint y: 251, endPoint x: 786, endPoint y: 241, distance: 16.6
click at [786, 241] on div "© Mapbox © OpenStreetMap Improve this map © Maxar" at bounding box center [490, 236] width 980 height 473
click at [363, 98] on button "button" at bounding box center [371, 104] width 17 height 18
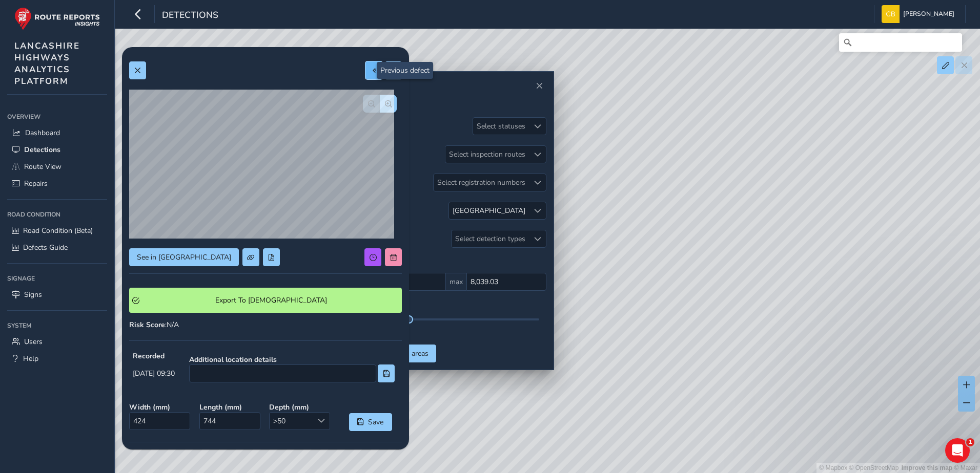
click at [365, 68] on button at bounding box center [373, 70] width 17 height 18
type input "302"
type input "650"
click at [390, 74] on span at bounding box center [393, 70] width 7 height 7
type input "424"
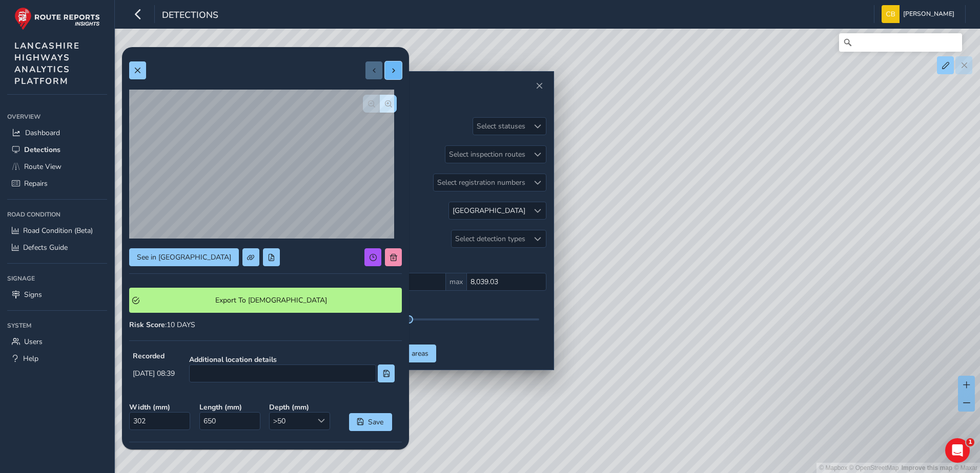
type input "744"
click at [390, 74] on span at bounding box center [393, 70] width 7 height 7
type input "241"
type input "292"
click at [385, 72] on button at bounding box center [393, 70] width 17 height 18
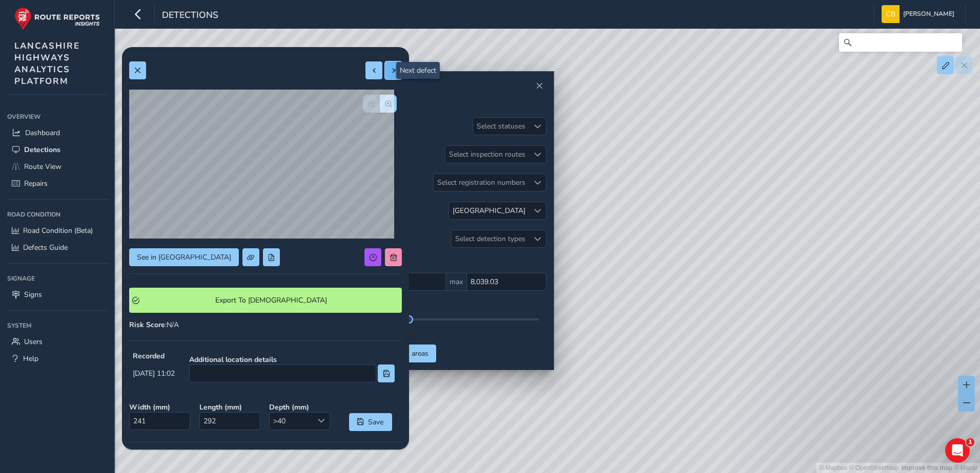
type input "359"
type input "421"
click at [143, 72] on button at bounding box center [137, 70] width 17 height 18
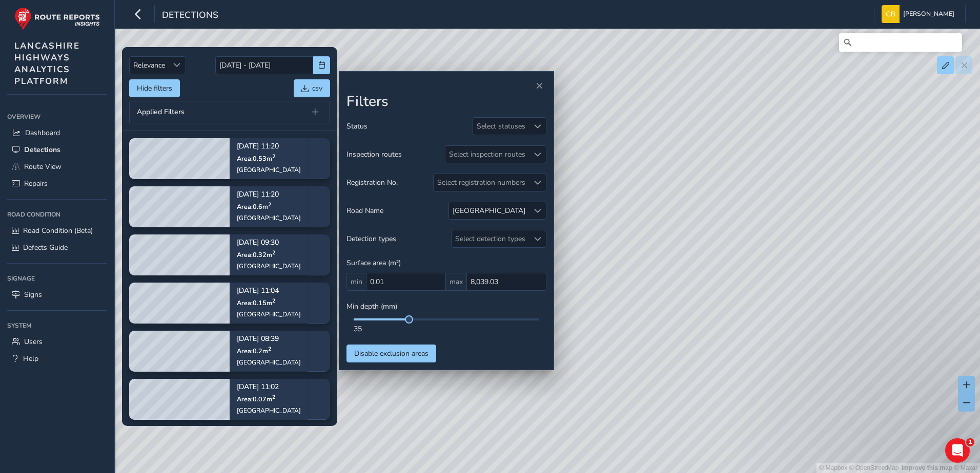
click at [232, 97] on div "Hide filters csv" at bounding box center [229, 88] width 201 height 18
click at [536, 211] on span at bounding box center [537, 211] width 7 height 7
click at [487, 258] on li "[GEOGRAPHIC_DATA] ( 21 )" at bounding box center [536, 257] width 139 height 17
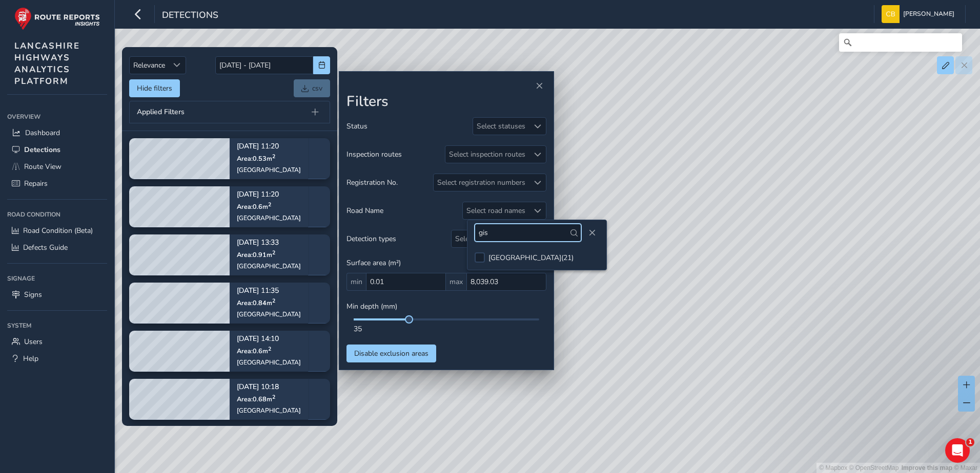
drag, startPoint x: 495, startPoint y: 234, endPoint x: 479, endPoint y: 234, distance: 15.9
click at [479, 234] on input "gis" at bounding box center [527, 233] width 107 height 18
type input "new sc"
click at [483, 263] on div at bounding box center [479, 258] width 10 height 10
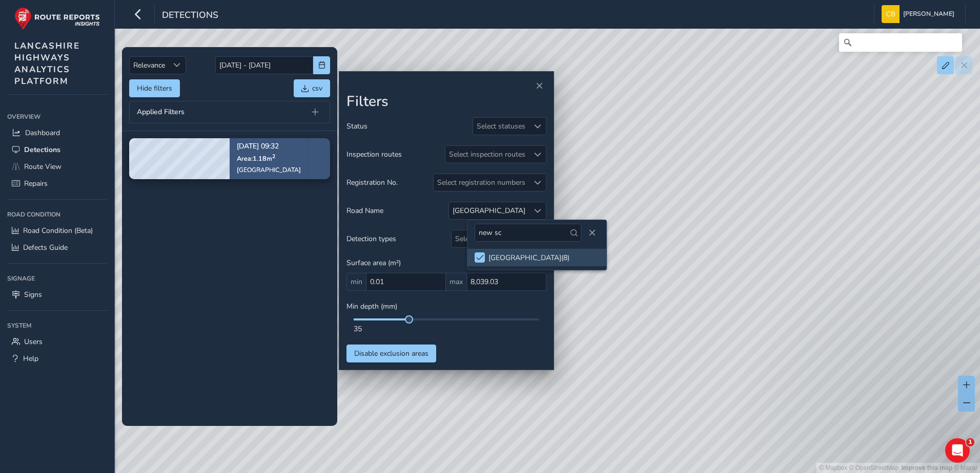
click at [234, 170] on div "[DATE] 09:32 Area: 1.18 m [STREET_ADDRESS]" at bounding box center [269, 158] width 78 height 59
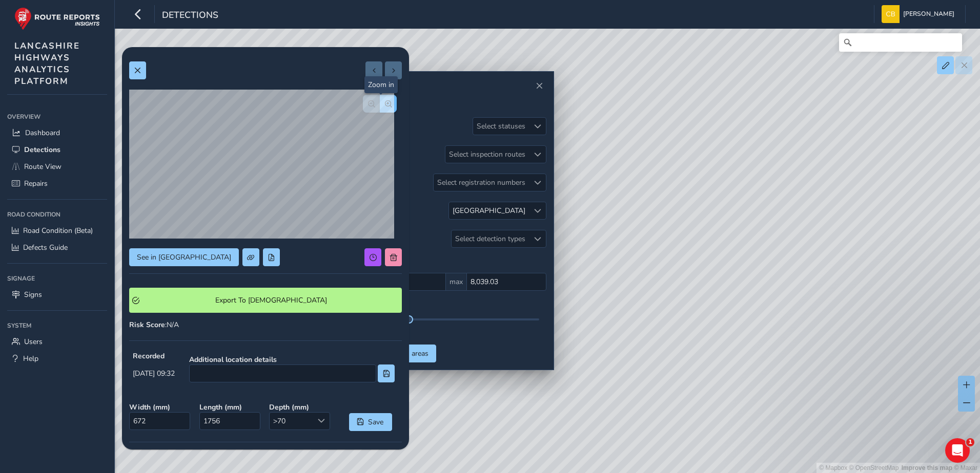
click at [385, 105] on span "button" at bounding box center [388, 103] width 7 height 7
click at [368, 102] on span "button" at bounding box center [371, 103] width 7 height 7
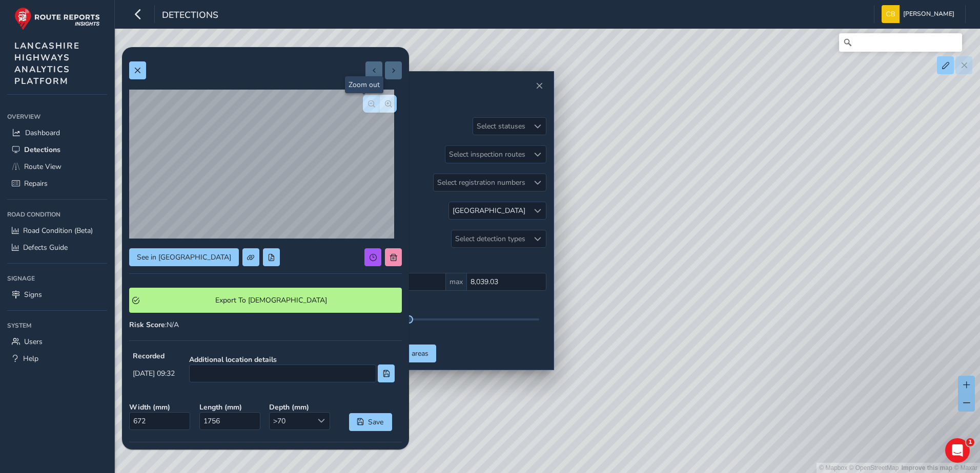
click at [368, 102] on span "button" at bounding box center [371, 103] width 7 height 7
drag, startPoint x: 685, startPoint y: 150, endPoint x: 682, endPoint y: 168, distance: 18.2
click at [682, 168] on div "© Mapbox © OpenStreetMap Improve this map © Maxar" at bounding box center [490, 236] width 980 height 473
click at [141, 76] on button at bounding box center [137, 70] width 17 height 18
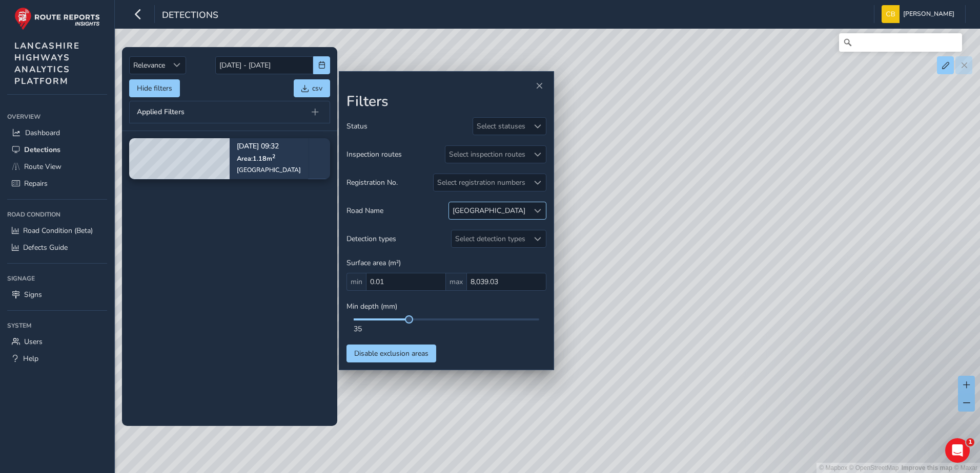
click at [542, 204] on div at bounding box center [537, 210] width 17 height 17
drag, startPoint x: 462, startPoint y: 234, endPoint x: 443, endPoint y: 231, distance: 19.2
click at [443, 231] on div "new sc" at bounding box center [511, 232] width 139 height 25
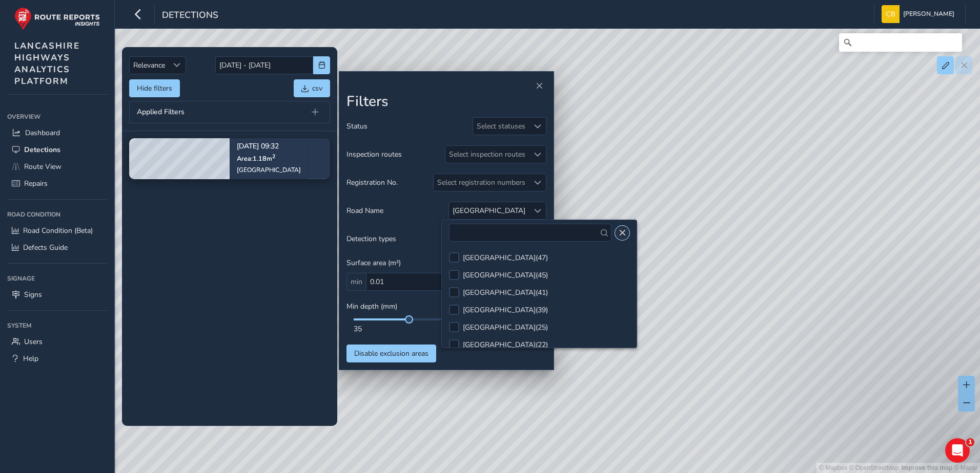
click at [625, 235] on span "Close" at bounding box center [621, 233] width 7 height 7
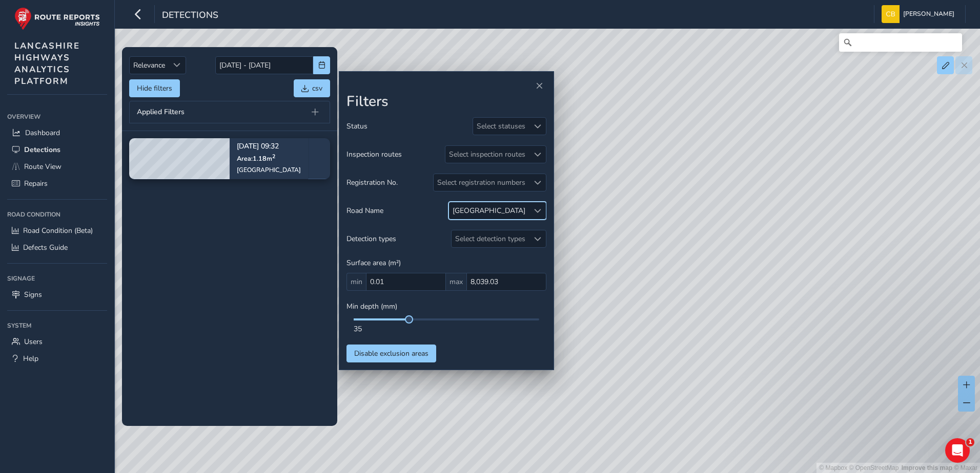
click at [534, 211] on span at bounding box center [537, 211] width 7 height 7
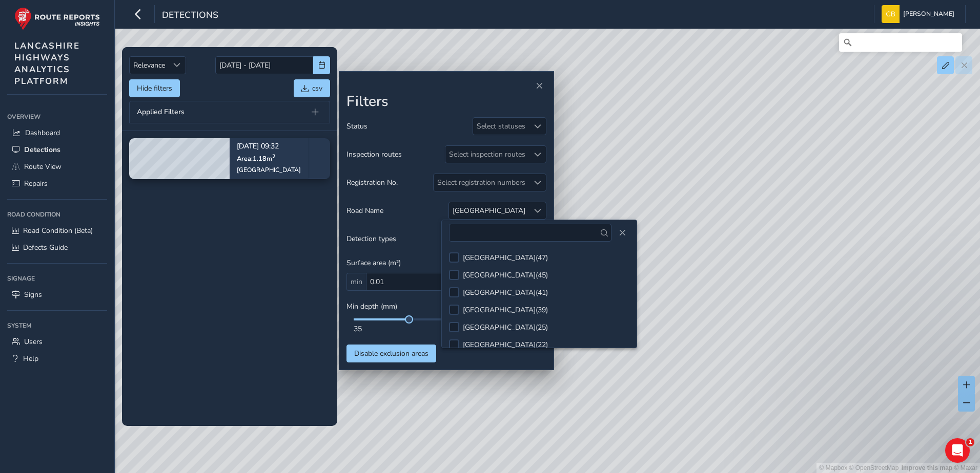
scroll to position [633, 0]
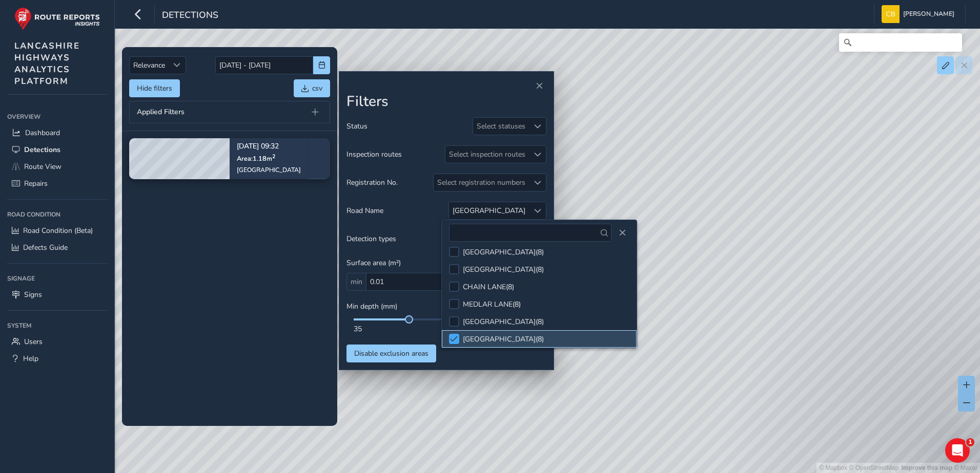
click at [458, 336] on span at bounding box center [454, 339] width 8 height 7
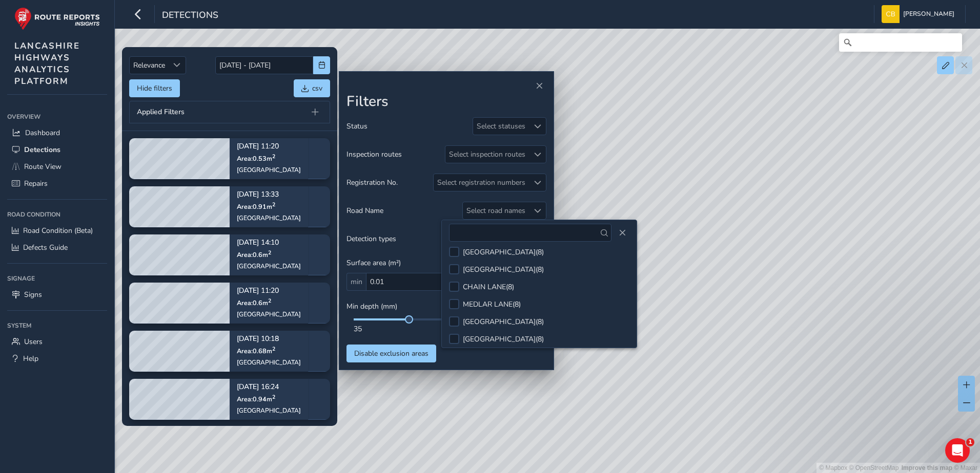
click at [415, 214] on div "Road Name Select road names" at bounding box center [446, 211] width 200 height 18
